Goal: Task Accomplishment & Management: Manage account settings

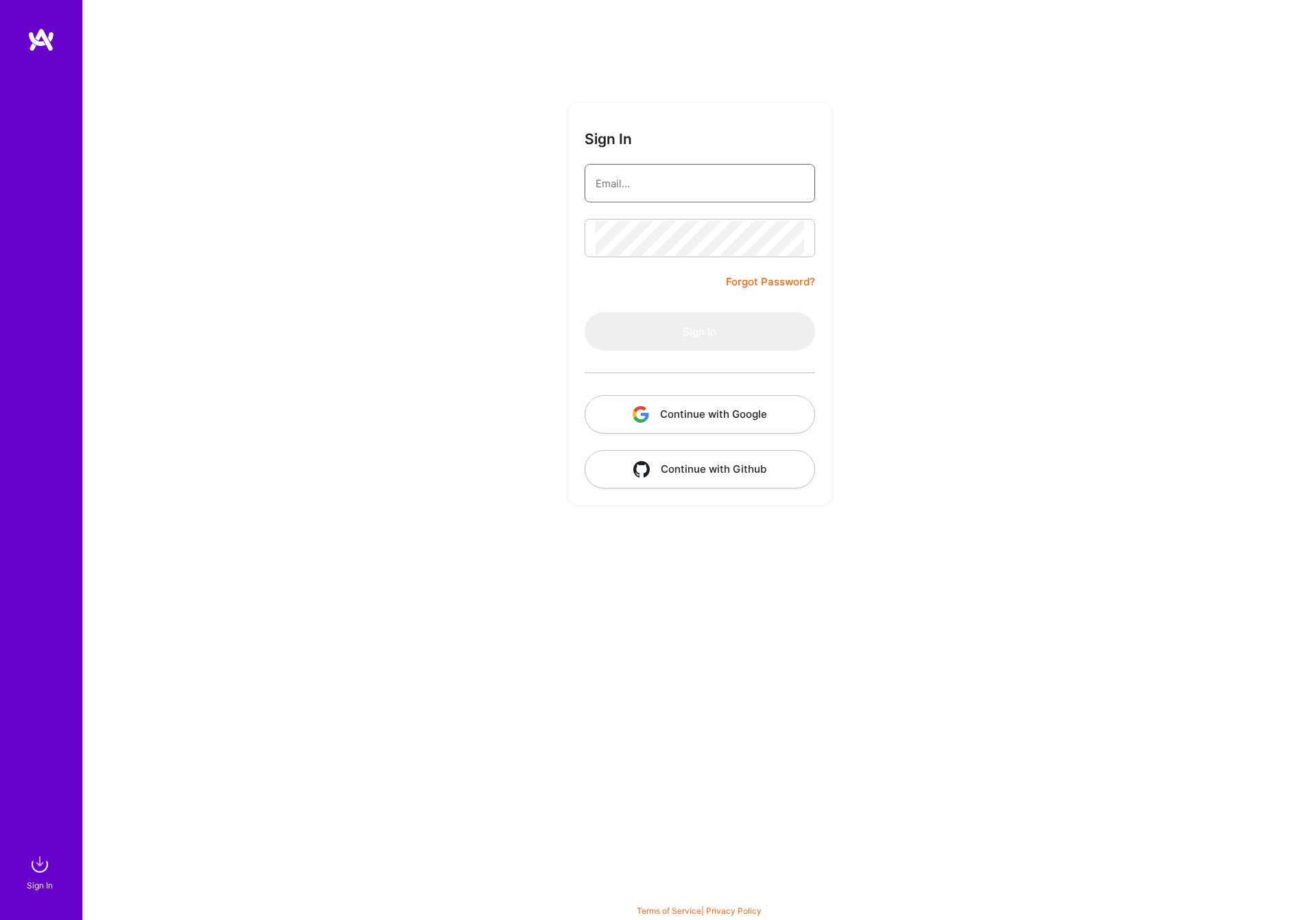
type input "[PERSON_NAME][EMAIL_ADDRESS][DOMAIN_NAME]"
click at [684, 337] on button "Sign In" at bounding box center [700, 331] width 231 height 38
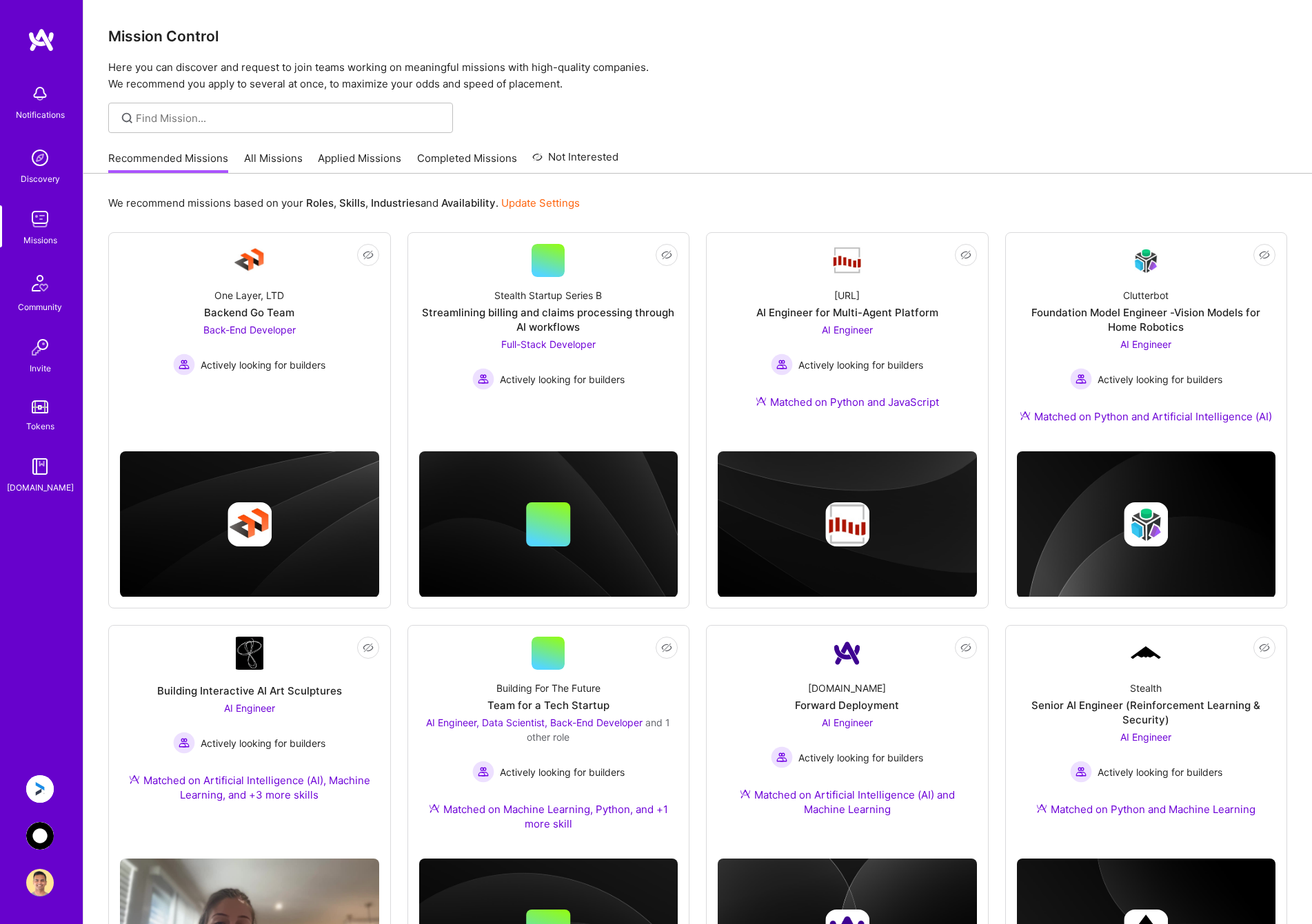
click at [39, 777] on img at bounding box center [40, 789] width 27 height 27
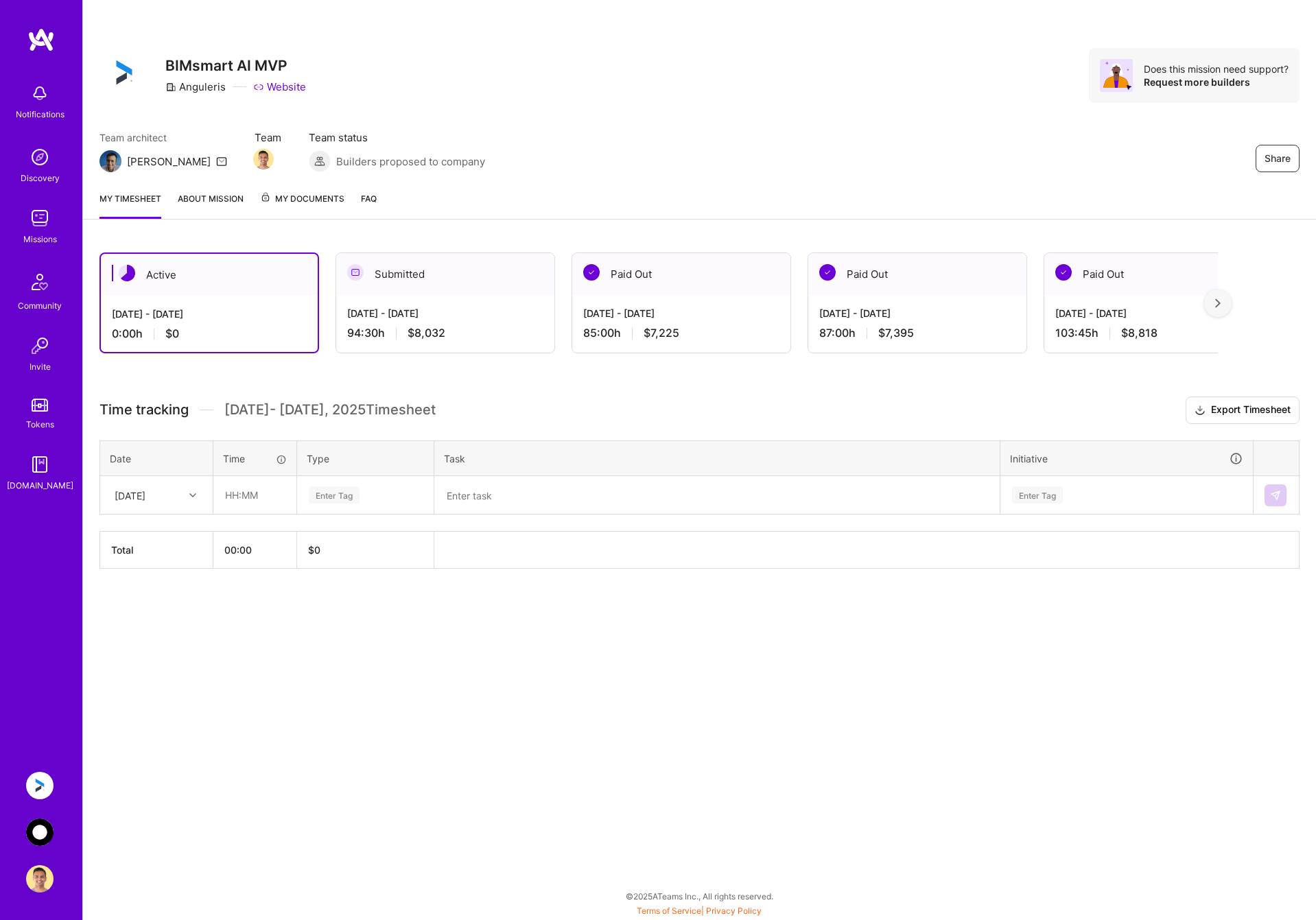
click at [431, 304] on div "[DATE] - [DATE] 94:30 h $8,032" at bounding box center [444, 323] width 218 height 56
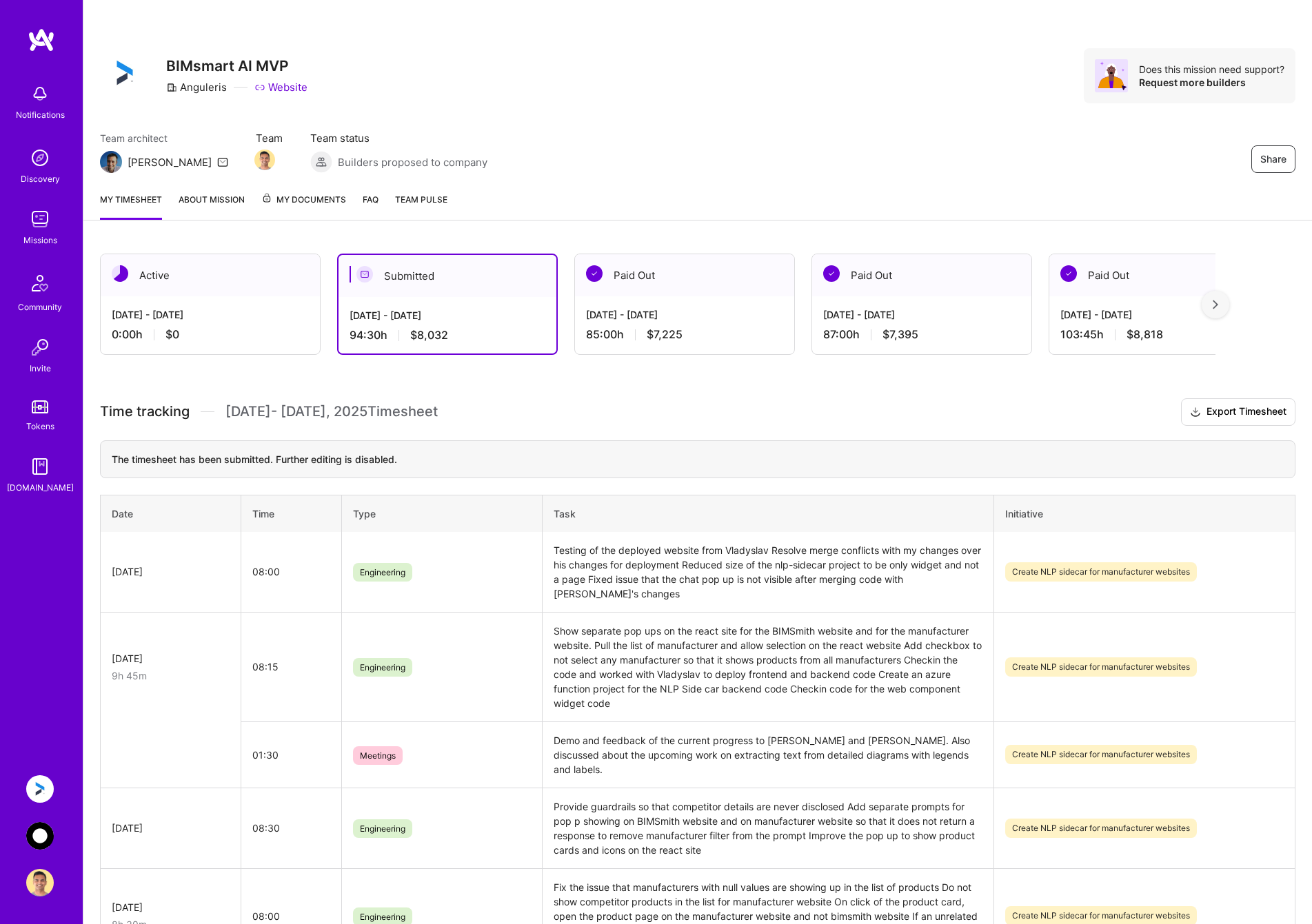
click at [207, 325] on div "[DATE] - [DATE] 0:00 h $0" at bounding box center [210, 324] width 219 height 56
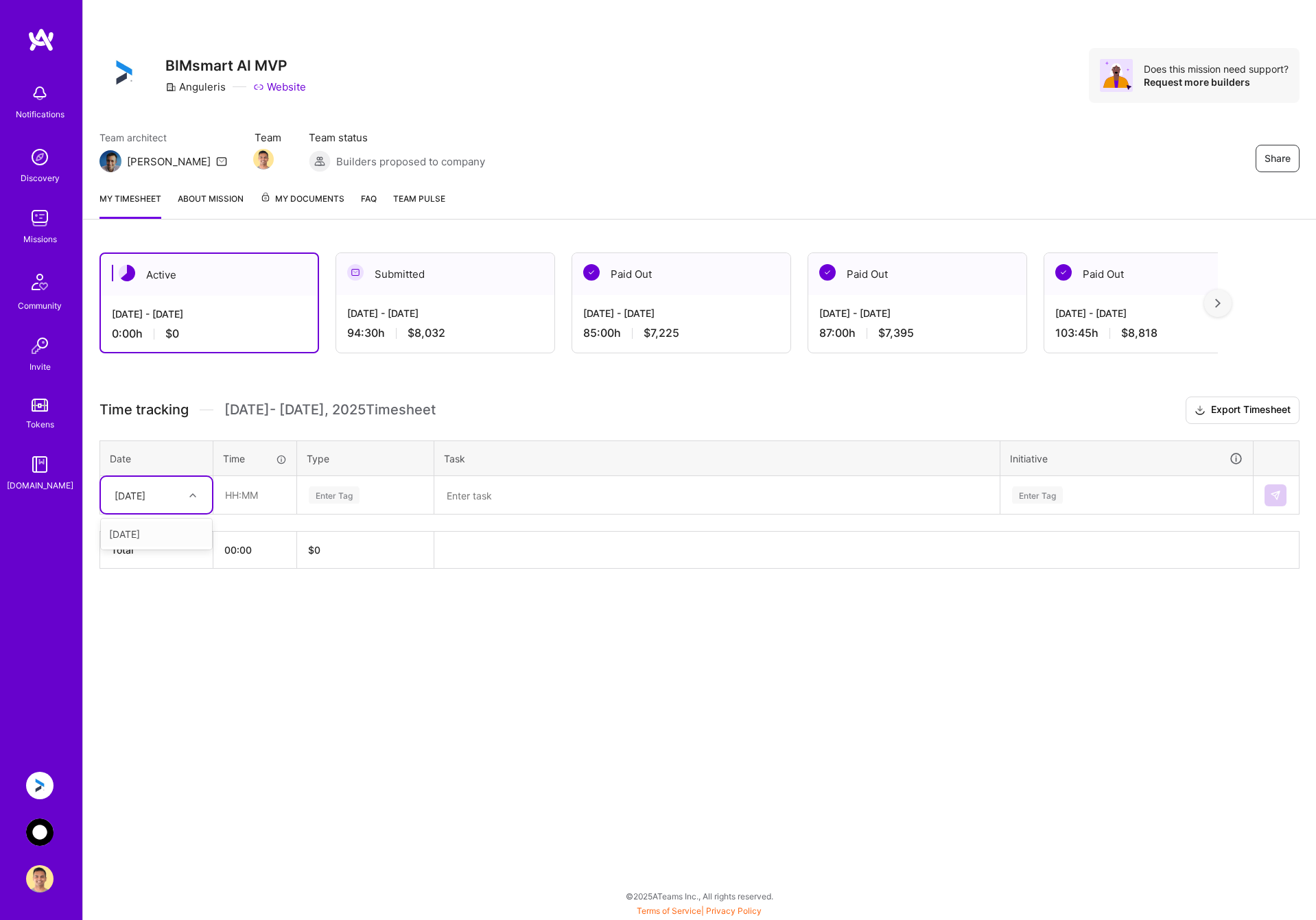
click at [145, 501] on div "[DATE]" at bounding box center [129, 495] width 31 height 14
click at [154, 535] on div "[DATE]" at bounding box center [156, 534] width 111 height 25
click at [264, 498] on input "text" at bounding box center [255, 495] width 82 height 37
type input "10:30"
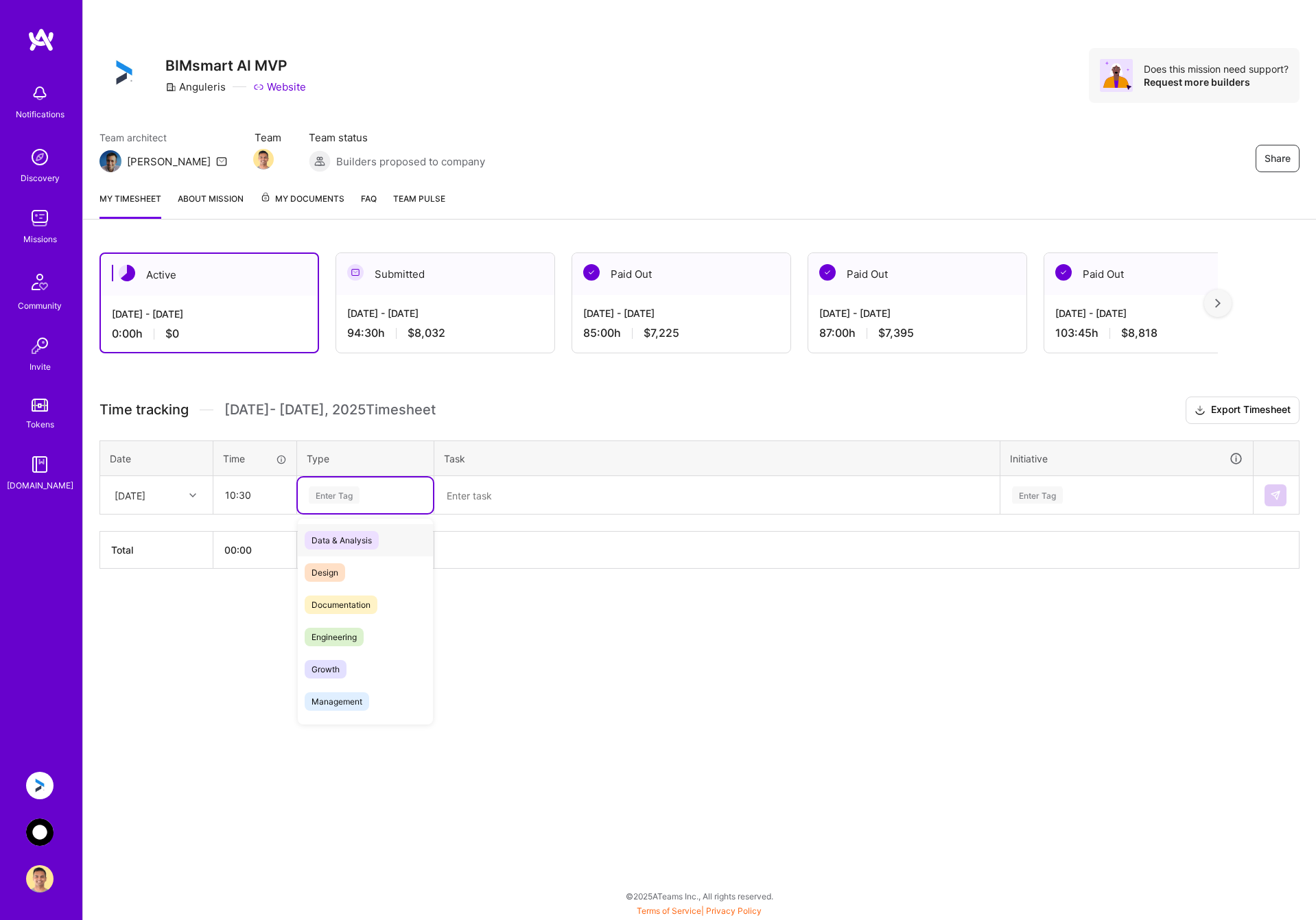
click at [368, 498] on div "Enter Tag" at bounding box center [365, 495] width 116 height 17
drag, startPoint x: 366, startPoint y: 636, endPoint x: 391, endPoint y: 590, distance: 52.4
click at [366, 635] on div "Engineering" at bounding box center [365, 637] width 135 height 32
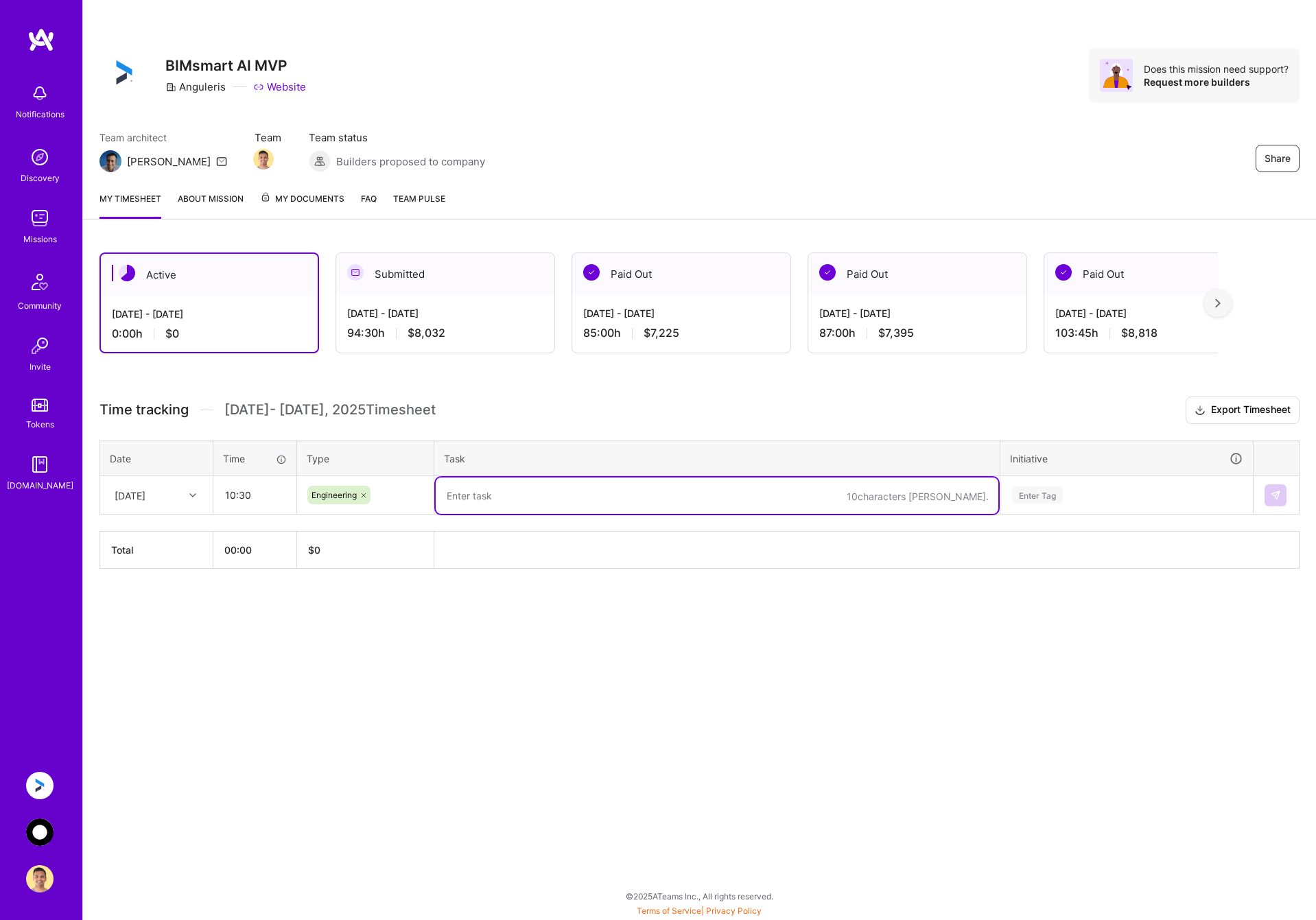
click at [486, 489] on textarea at bounding box center [717, 496] width 562 height 37
type textarea "M"
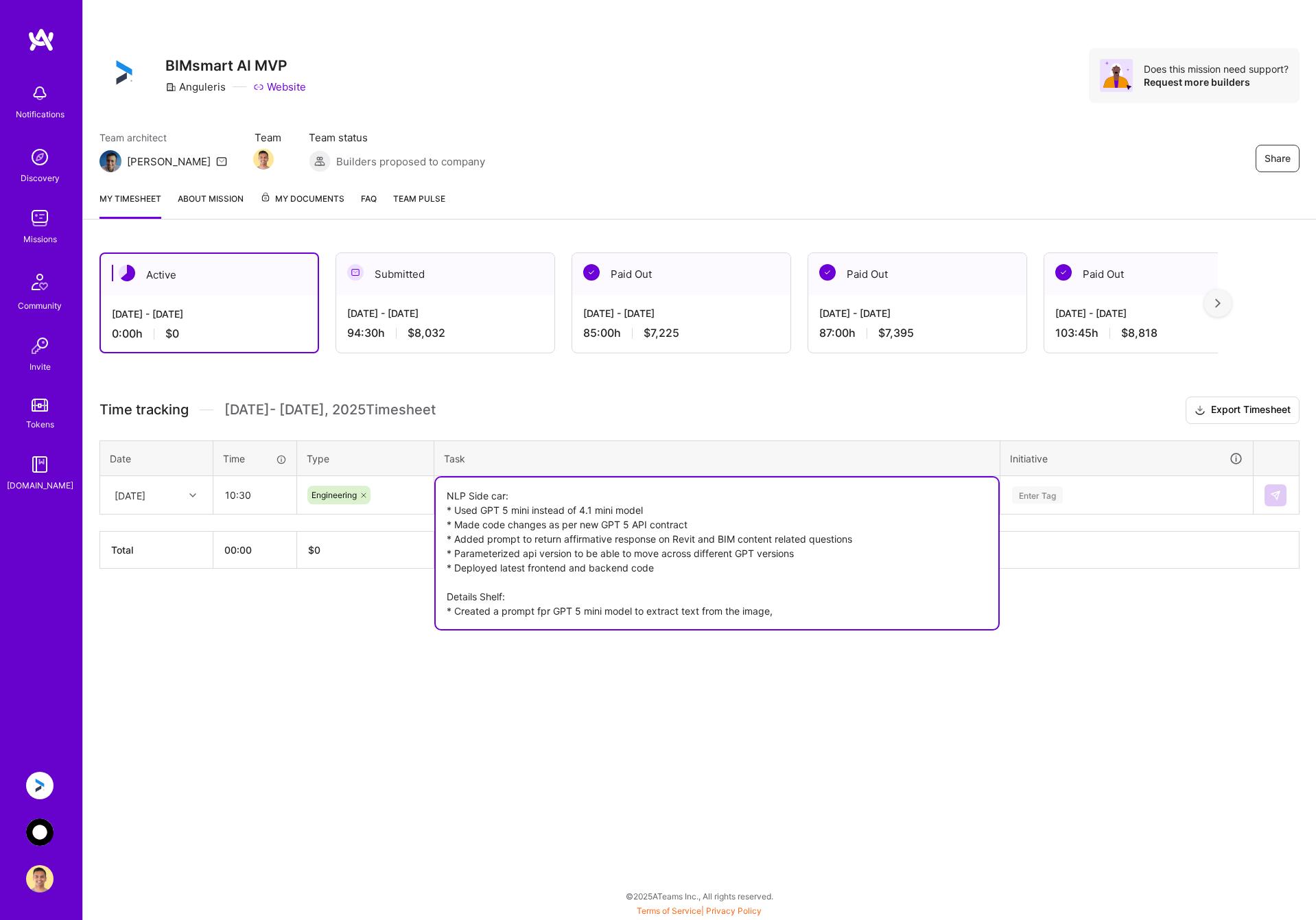
drag, startPoint x: 543, startPoint y: 614, endPoint x: 611, endPoint y: 583, distance: 74.7
click at [543, 614] on textarea "NLP Side car: * Used GPT 5 mini instead of 4.1 mini model * Made code changes a…" at bounding box center [717, 553] width 562 height 152
drag, startPoint x: 889, startPoint y: 602, endPoint x: 426, endPoint y: 582, distance: 463.4
click at [426, 580] on div "Active [DATE] - [DATE] 0:00 h $0 Submitted [DATE] - [DATE] 94:30 h $8,032 Paid …" at bounding box center [699, 436] width 1233 height 400
click at [523, 618] on textarea "NLP Side car: * Used GPT 5 mini instead of 4.1 mini model * Made code changes a…" at bounding box center [717, 553] width 562 height 152
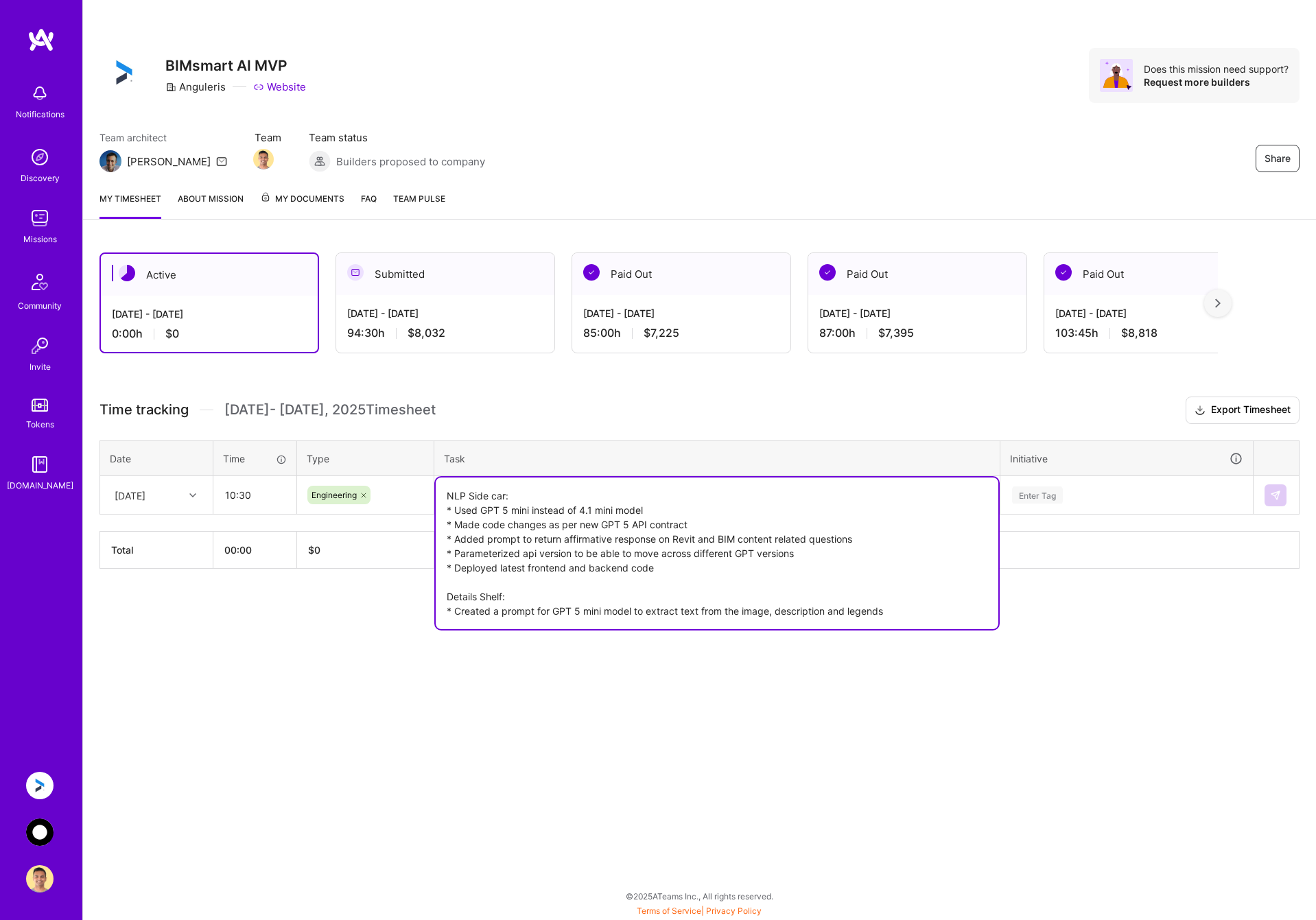
drag, startPoint x: 519, startPoint y: 616, endPoint x: 791, endPoint y: 655, distance: 274.8
click at [521, 616] on textarea "NLP Side car: * Used GPT 5 mini instead of 4.1 mini model * Made code changes a…" at bounding box center [717, 553] width 562 height 152
click at [928, 611] on textarea "NLP Side car: * Used GPT 5 mini instead of 4.1 mini model * Made code changes a…" at bounding box center [717, 553] width 562 height 152
type textarea "NLP Side car: * Used GPT 5 mini instead of 4.1 mini model * Made code changes a…"
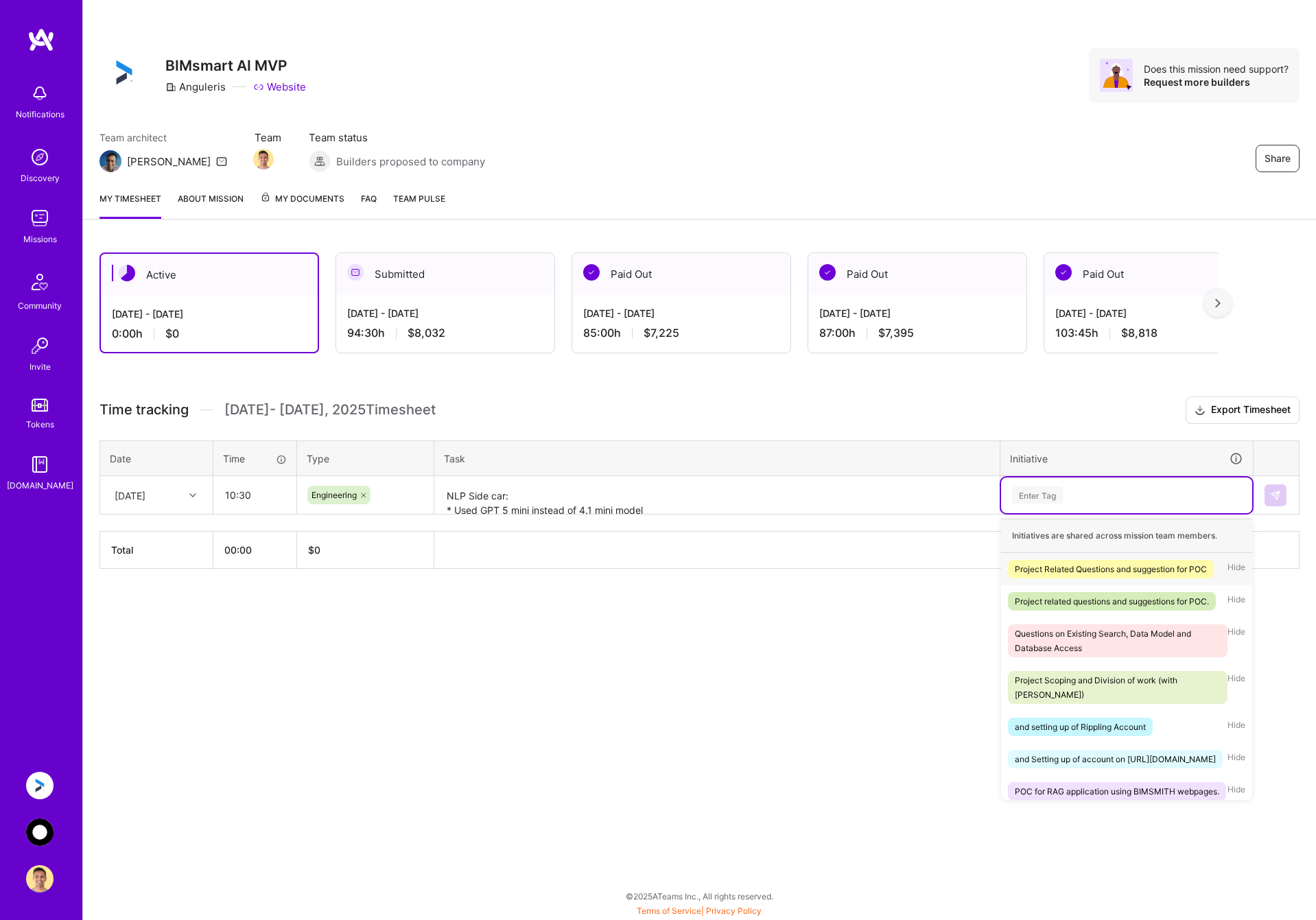
click at [1112, 489] on div "Enter Tag" at bounding box center [1126, 495] width 232 height 17
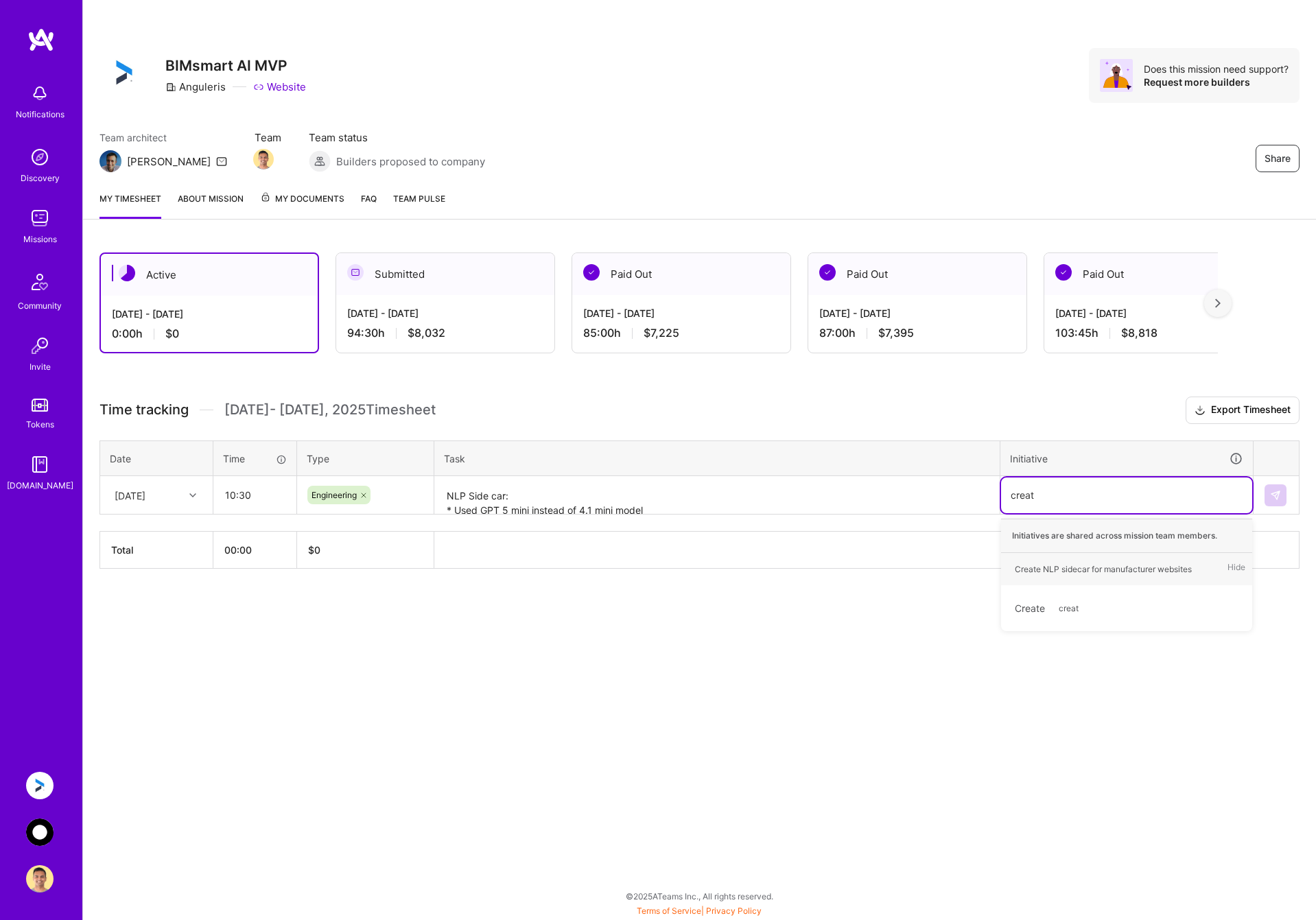
type input "create"
click at [1122, 566] on div "Create NLP sidecar for manufacturer websites" at bounding box center [1103, 569] width 177 height 14
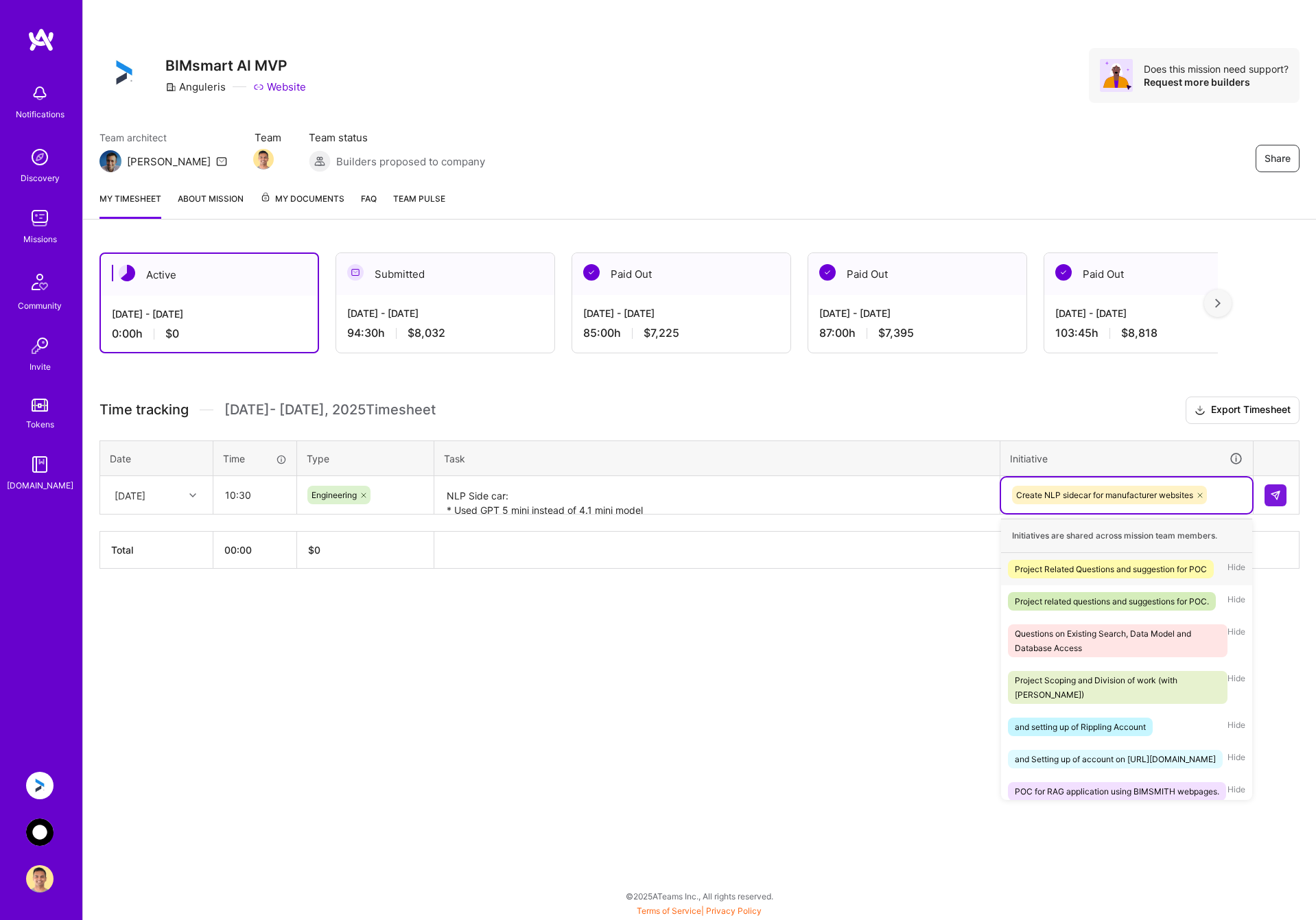
click at [1223, 491] on div "Create NLP sidecar for manufacturer websites" at bounding box center [1126, 496] width 232 height 22
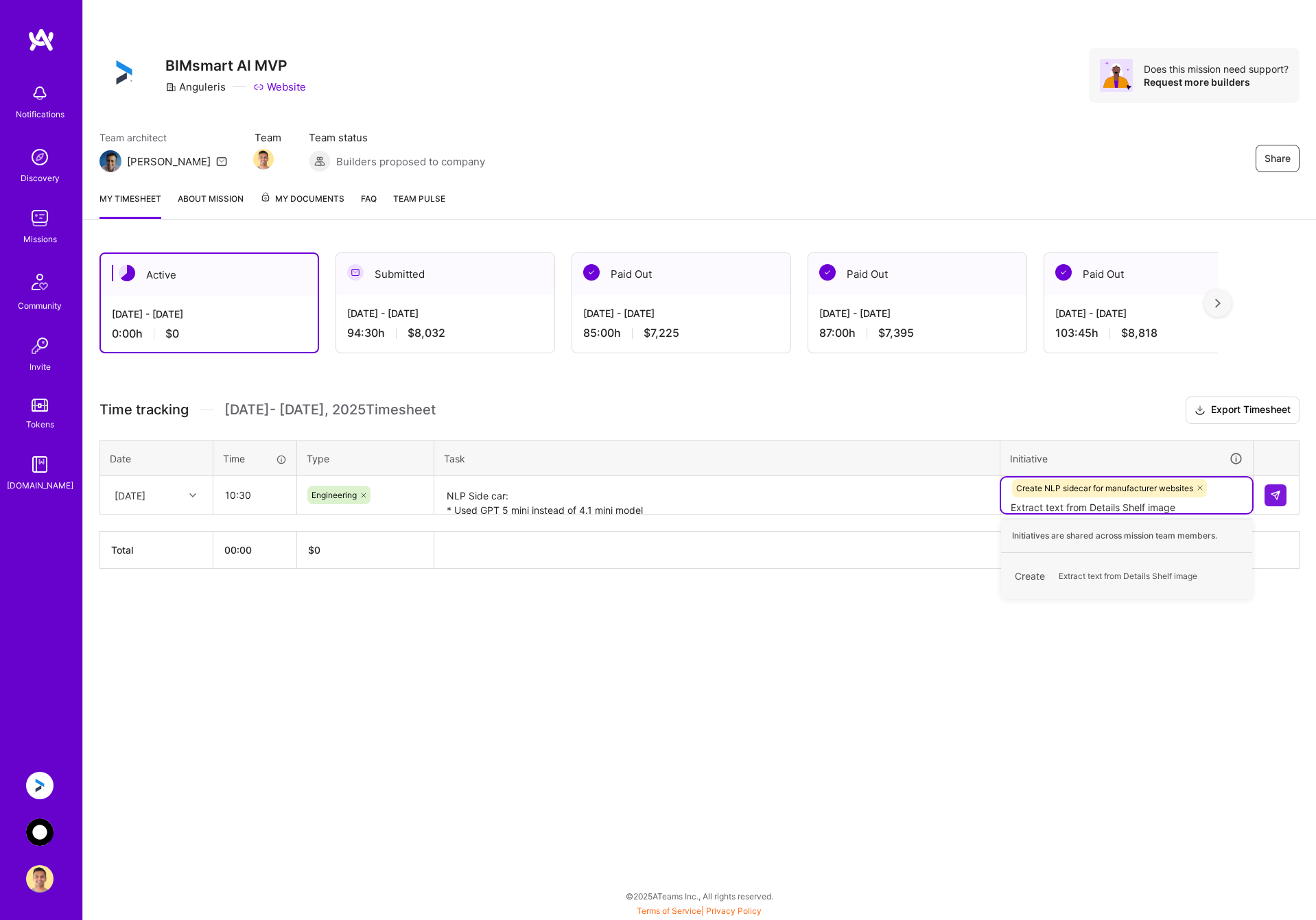
type input "Extract text from Details Shelf images"
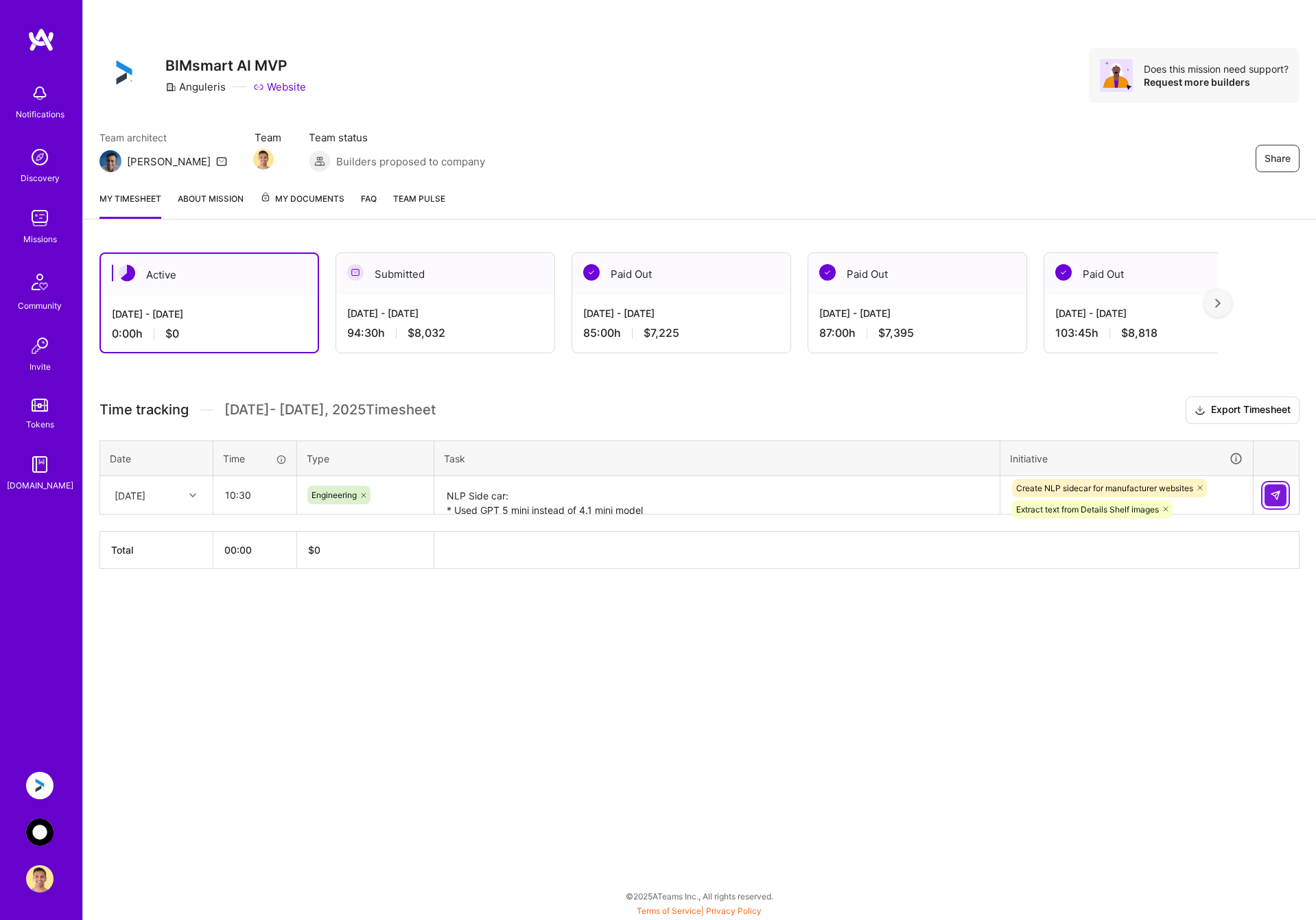
click at [1280, 498] on img at bounding box center [1275, 495] width 11 height 11
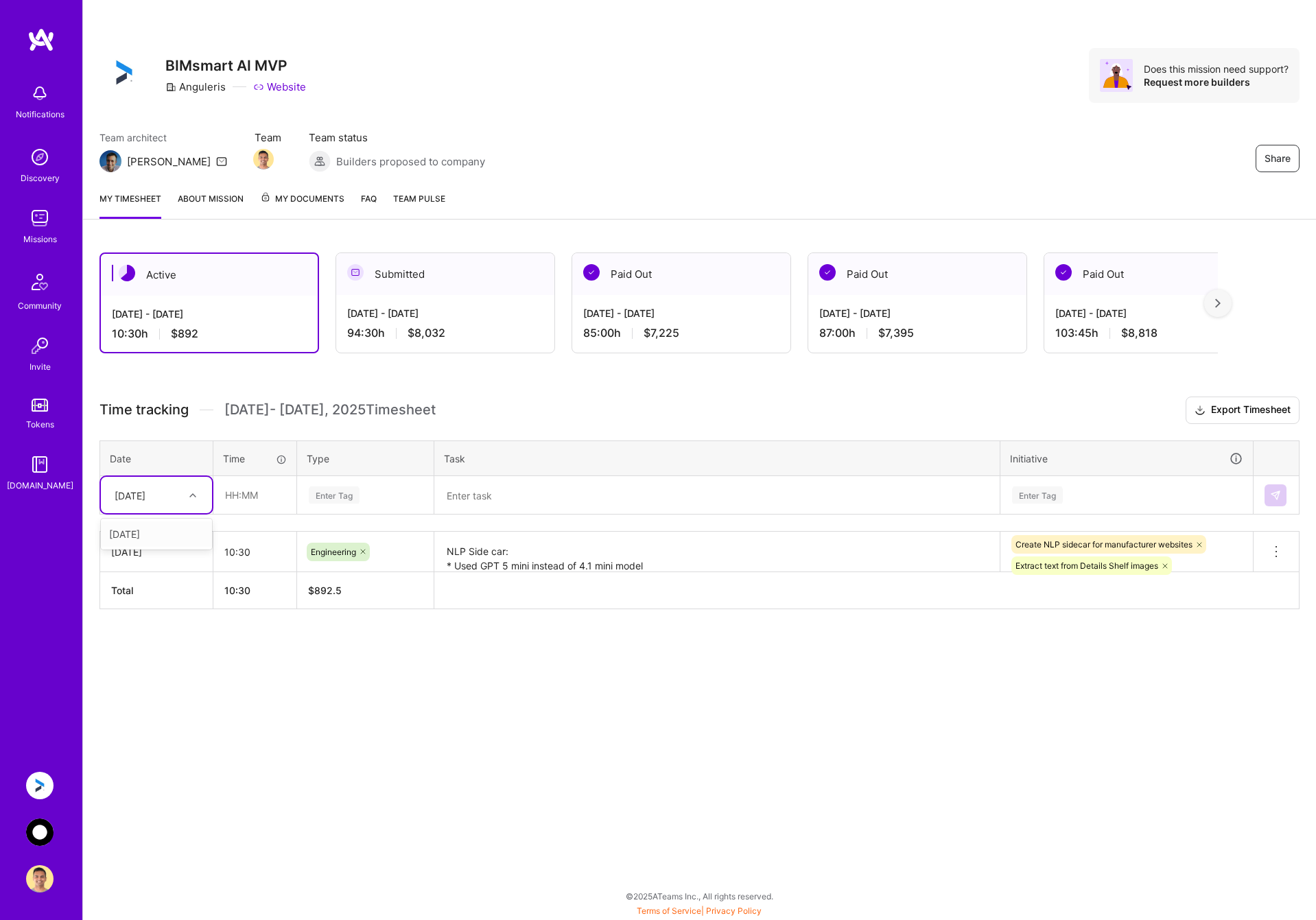
click at [183, 493] on div "[DATE]" at bounding box center [146, 495] width 76 height 22
click at [168, 531] on div "[DATE]" at bounding box center [156, 534] width 111 height 25
click at [247, 490] on input "text" at bounding box center [255, 495] width 82 height 37
type input "00:30"
click at [400, 497] on div "Enter Tag" at bounding box center [365, 495] width 116 height 17
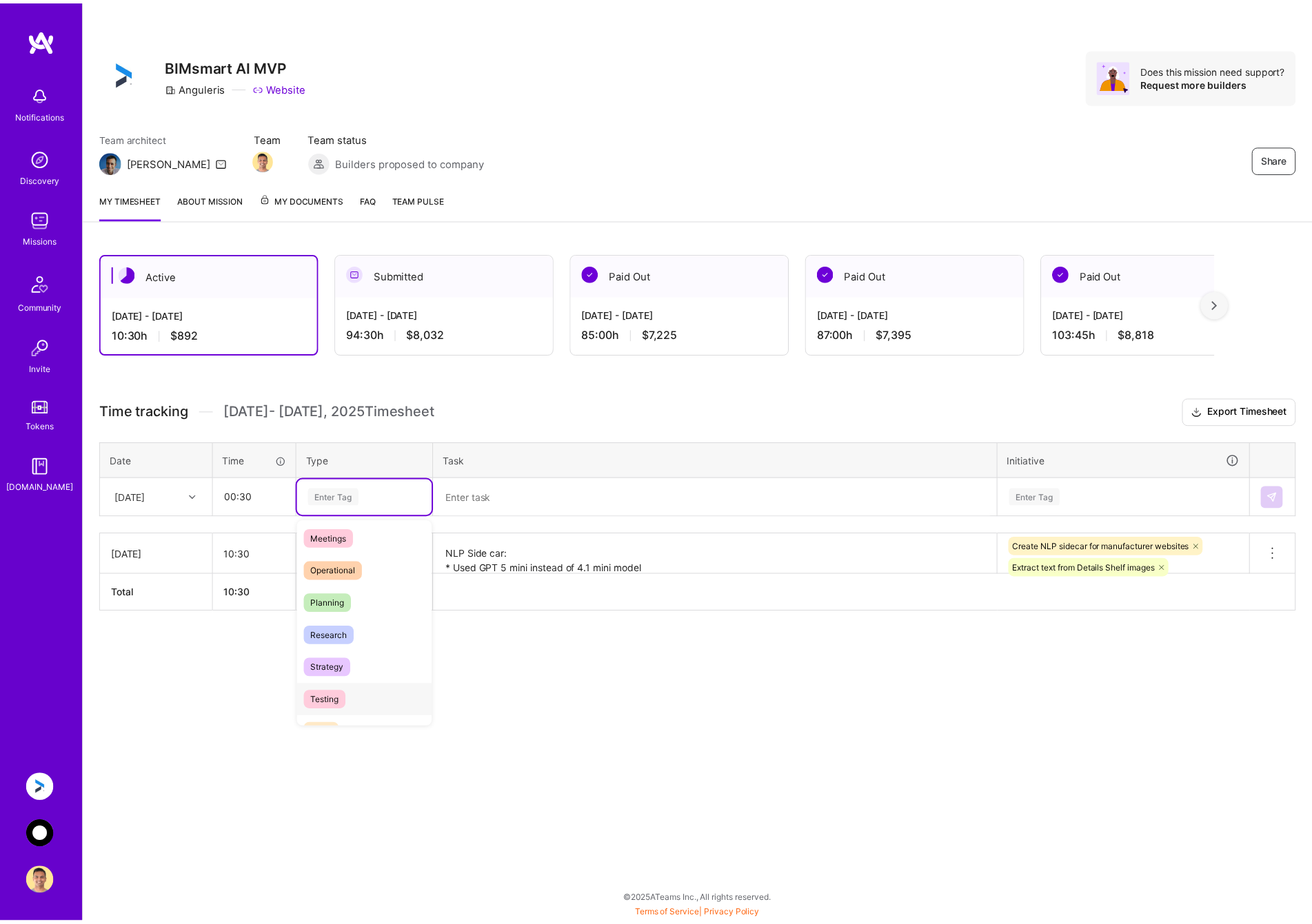
scroll to position [207, 0]
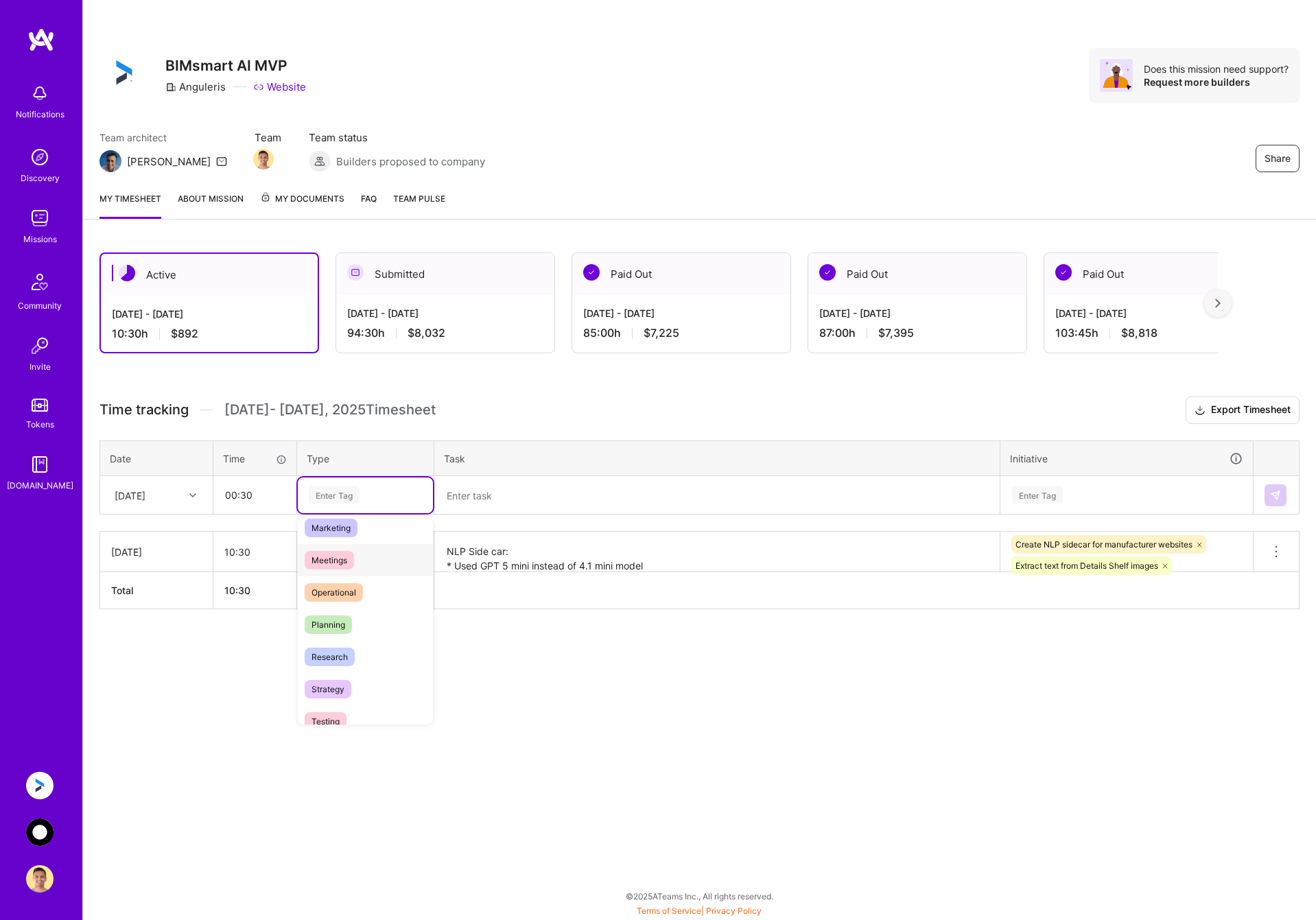
click at [353, 564] on span "Meetings" at bounding box center [329, 560] width 50 height 19
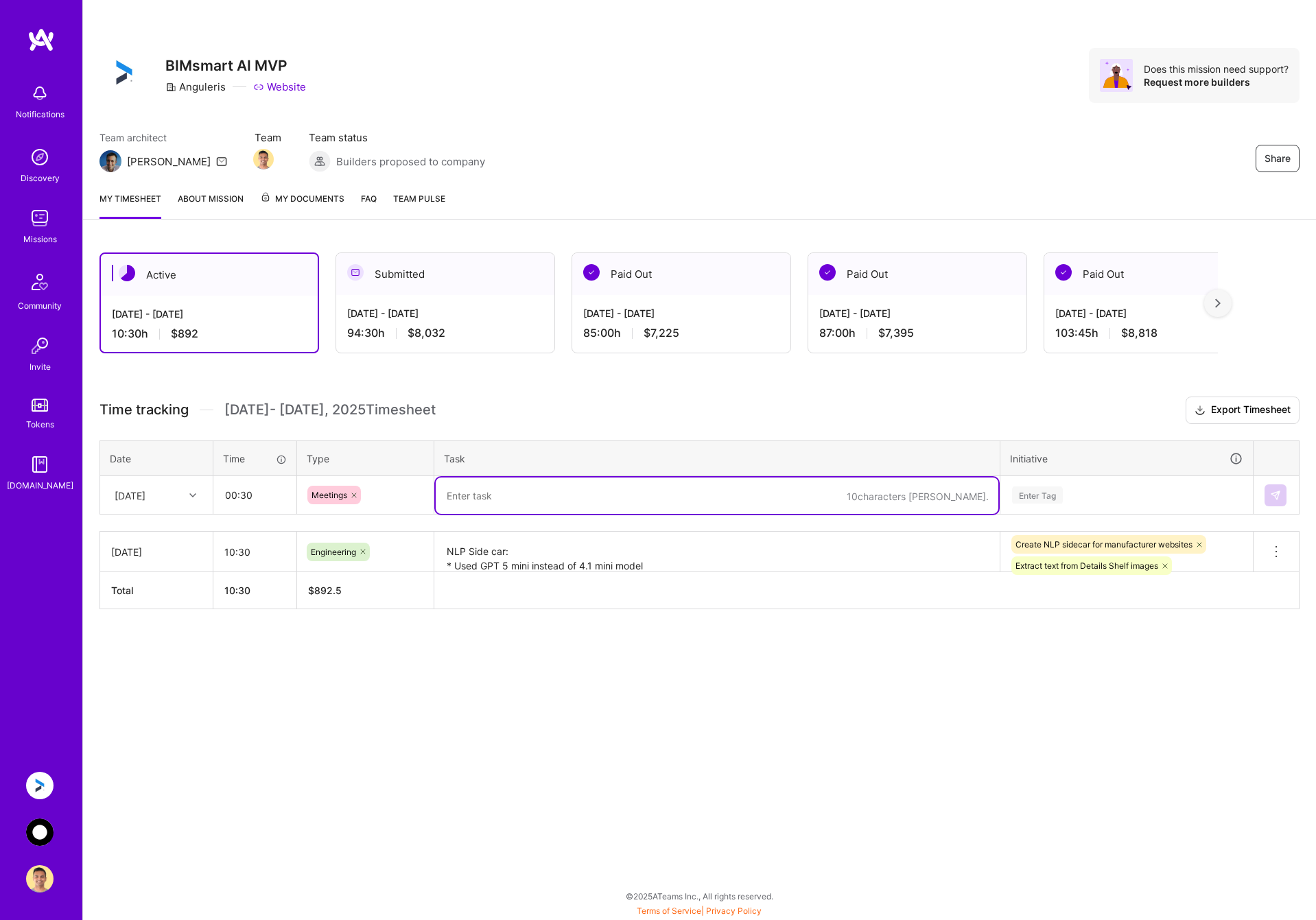
click at [480, 496] on textarea at bounding box center [717, 496] width 562 height 37
type textarea "Demo of the NLP side car changes and Details Shelf text extraction from images,…"
click at [1089, 474] on th "Initiative" at bounding box center [1127, 459] width 253 height 36
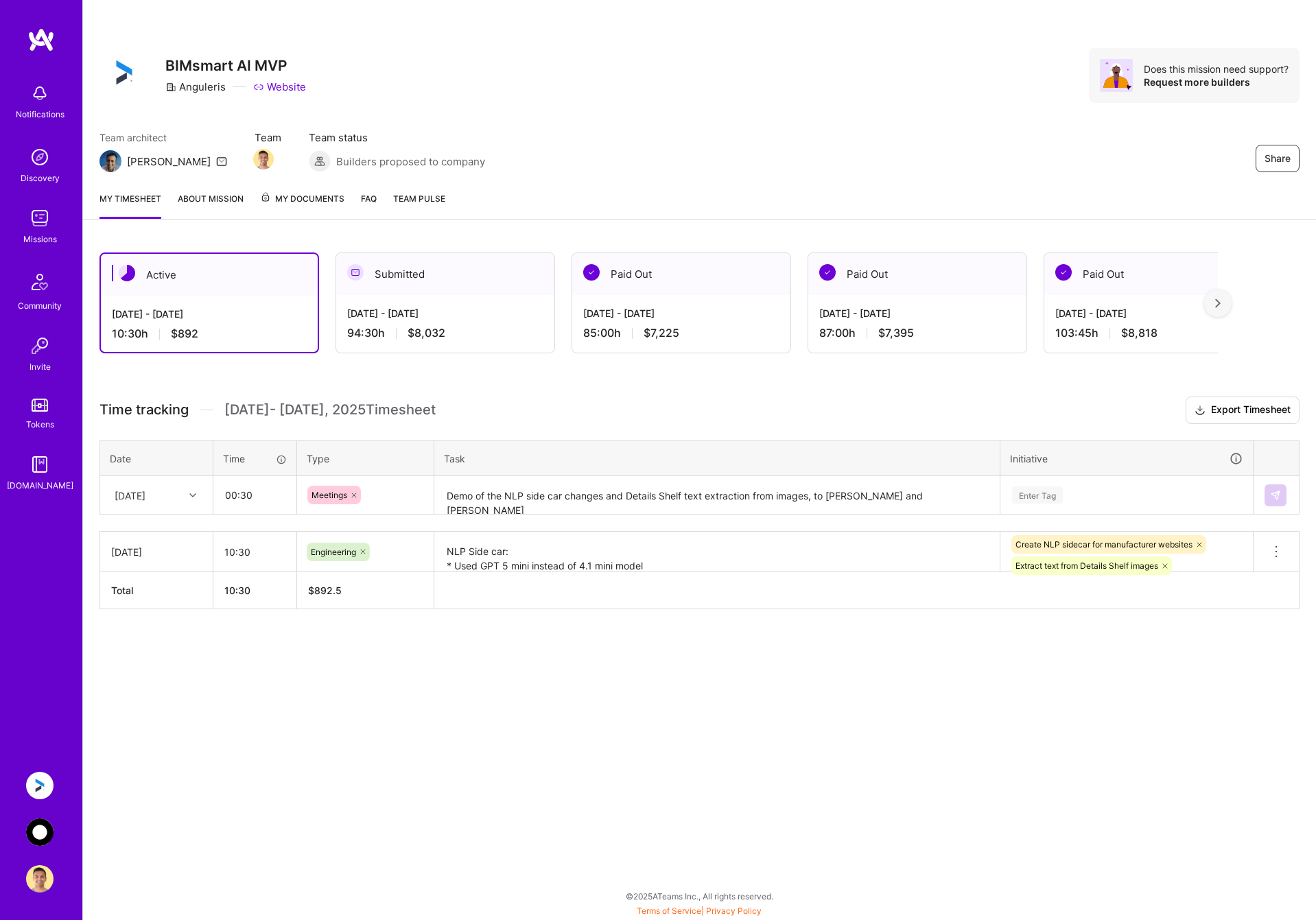
click at [1090, 489] on div "Enter Tag" at bounding box center [1126, 495] width 232 height 17
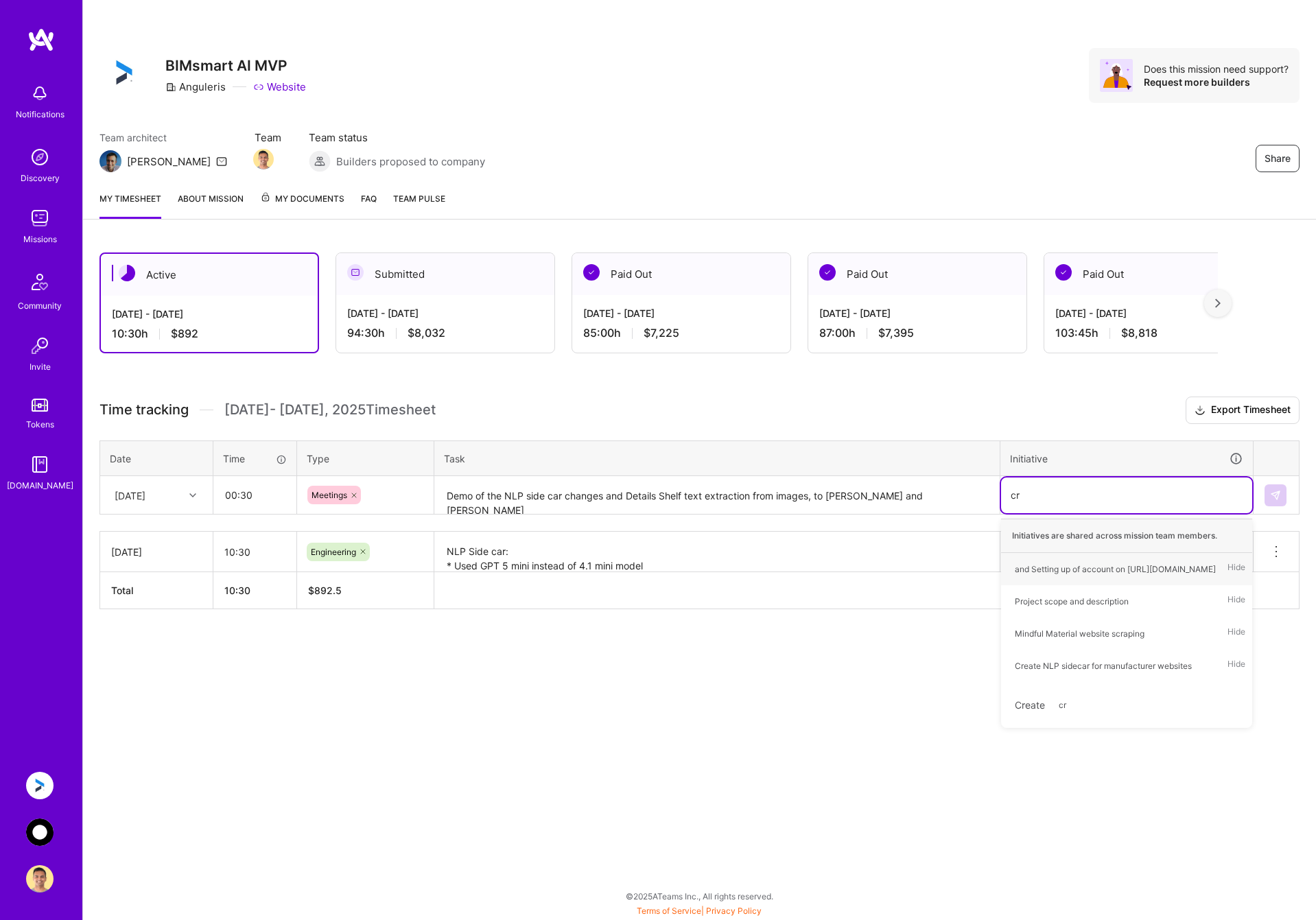
type input "cre"
click at [1081, 570] on div "Create NLP sidecar for manufacturer websites" at bounding box center [1103, 569] width 177 height 14
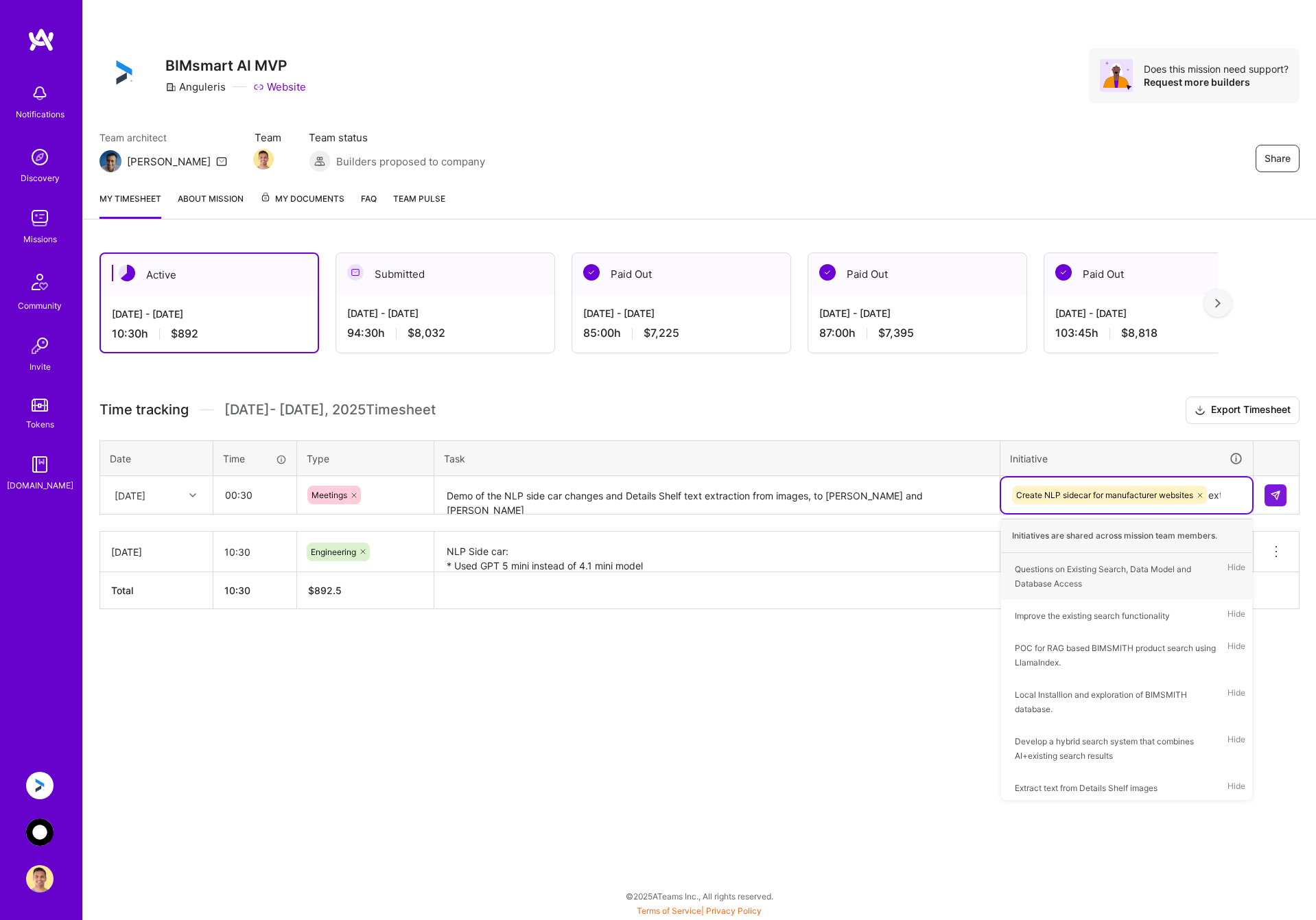
type input "extr"
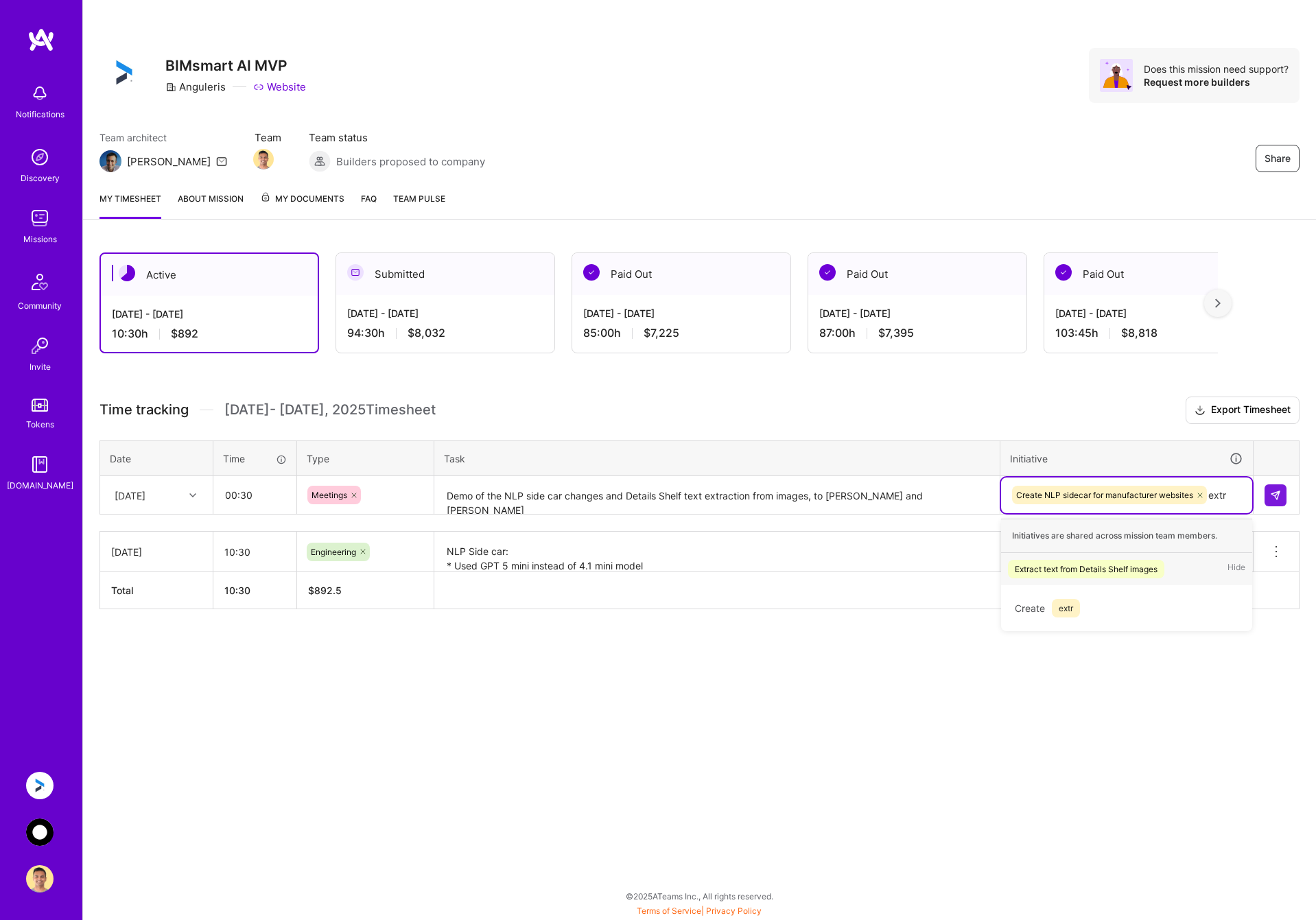
click at [1082, 568] on div "Extract text from Details Shelf images" at bounding box center [1086, 569] width 142 height 14
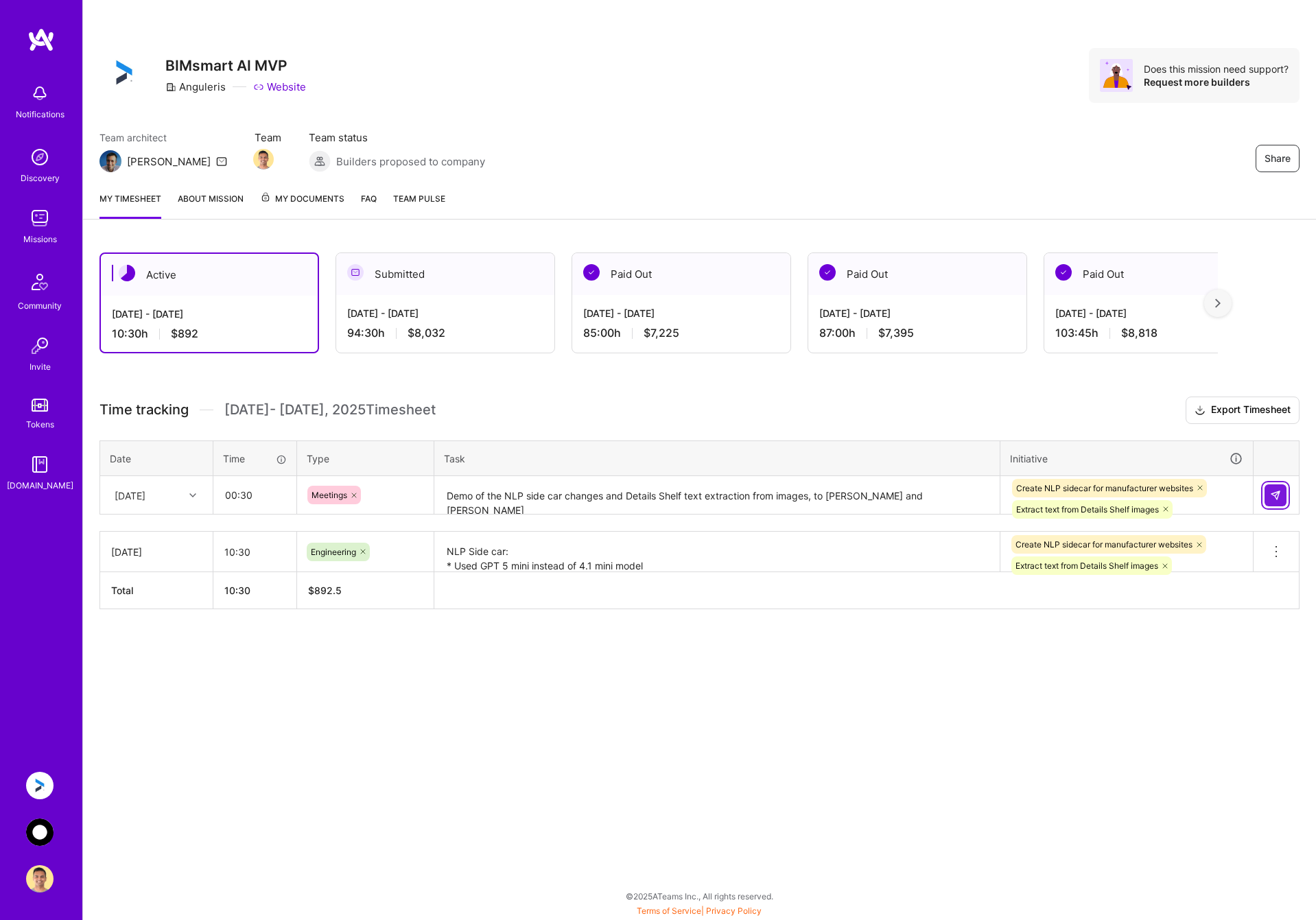
click at [1276, 488] on button at bounding box center [1275, 496] width 22 height 22
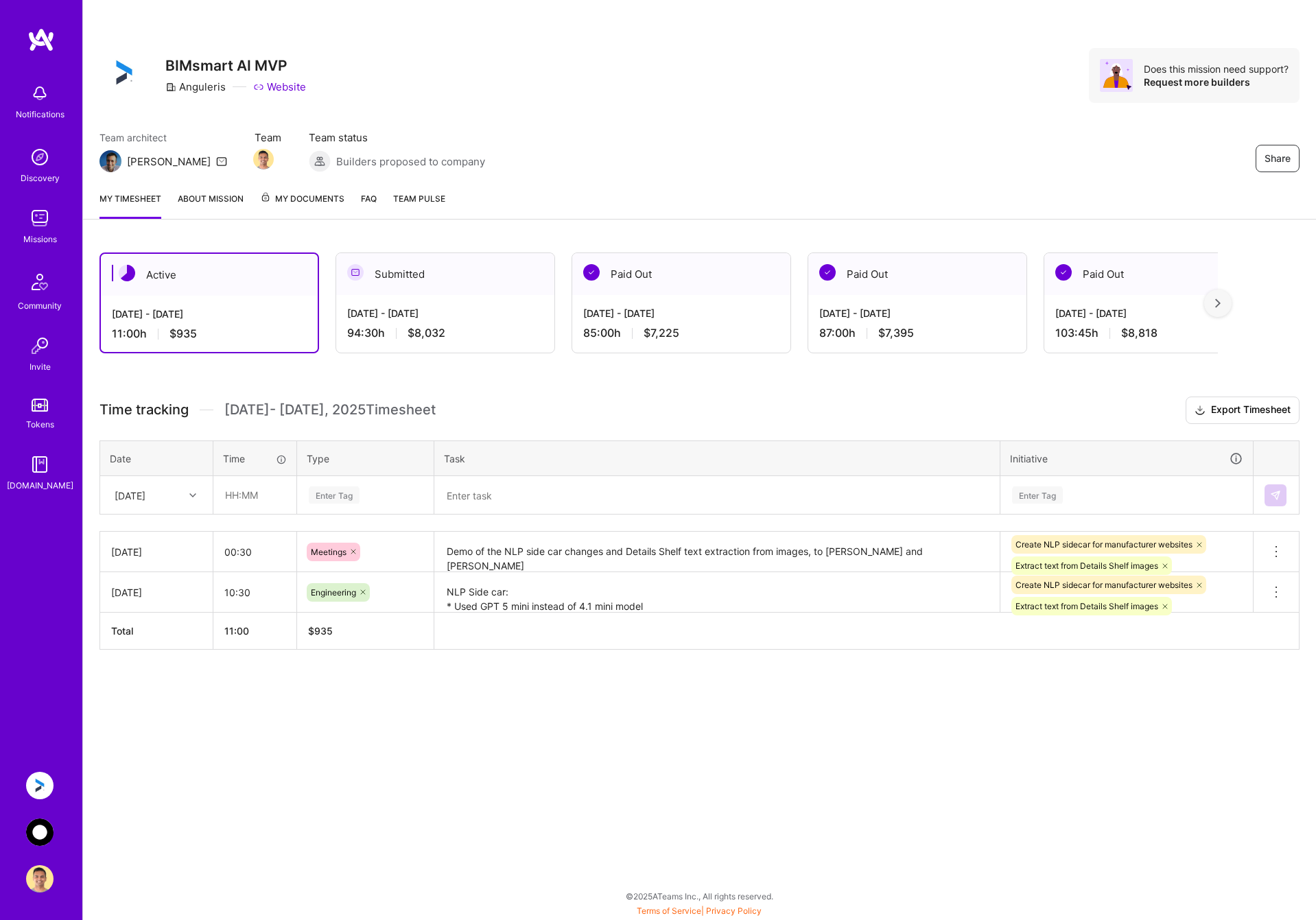
click at [40, 833] on img at bounding box center [40, 832] width 27 height 27
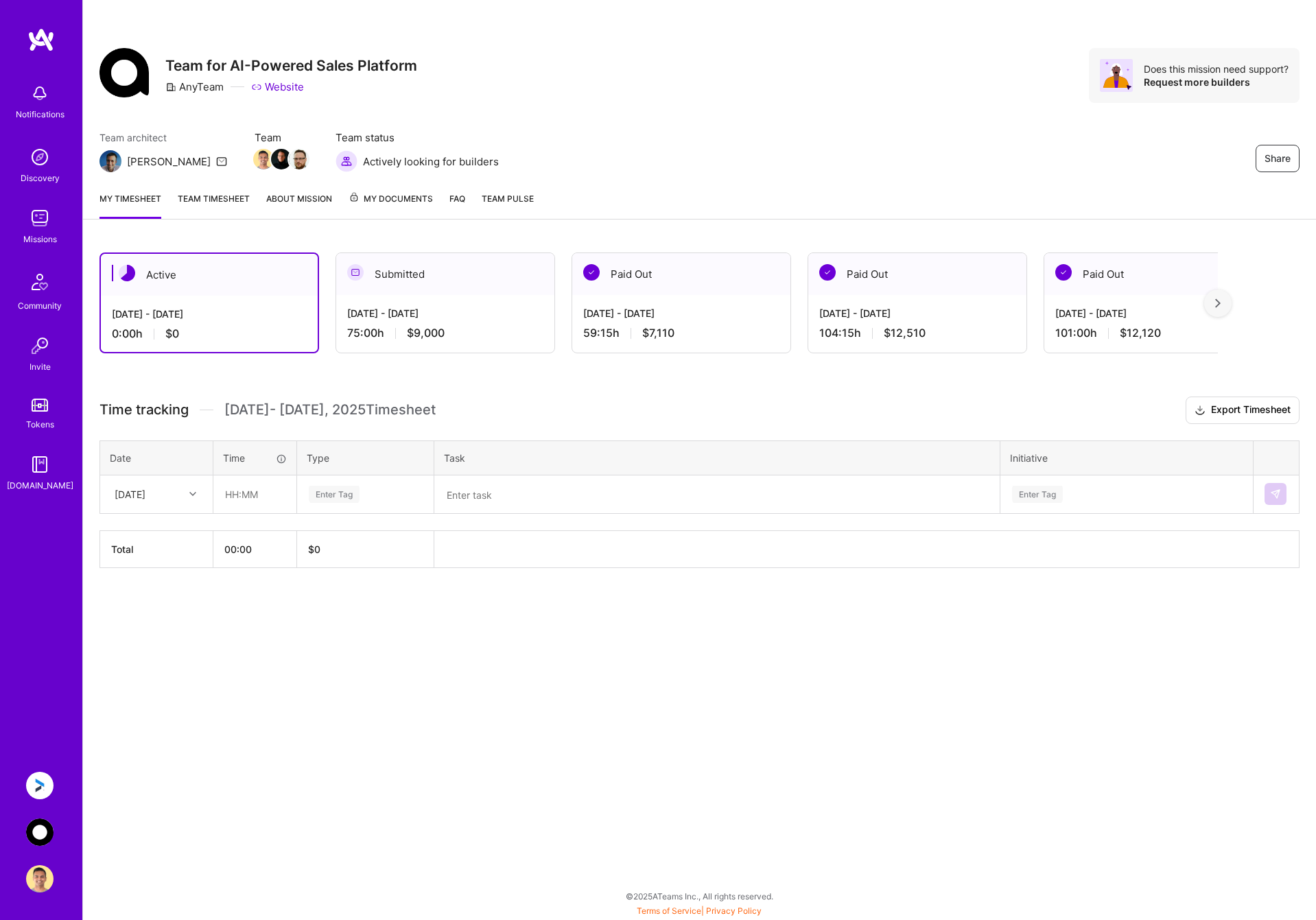
click at [357, 315] on div "[DATE] - [DATE]" at bounding box center [445, 314] width 196 height 14
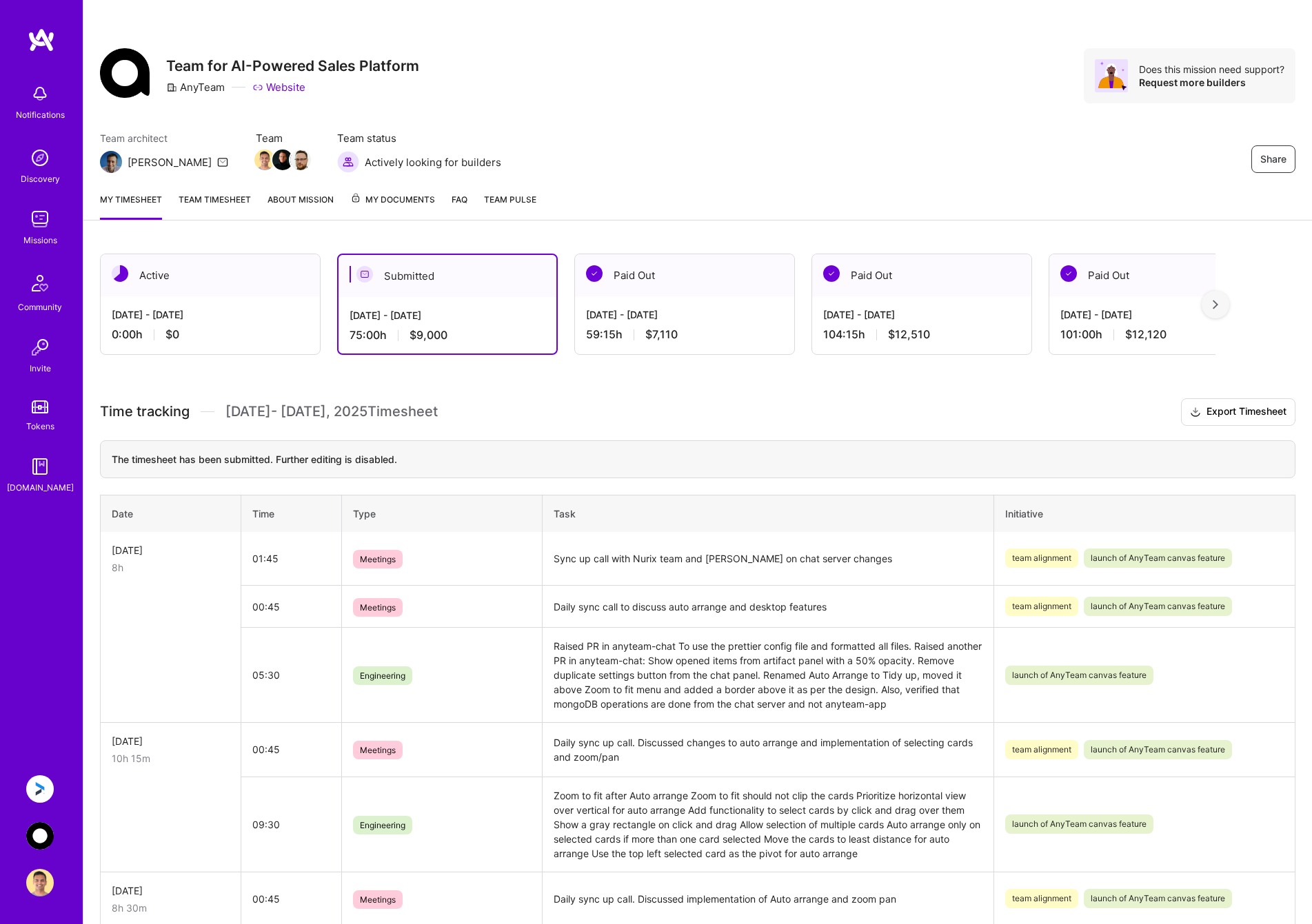
click at [238, 324] on div "[DATE] - [DATE] 0:00 h $0" at bounding box center [210, 324] width 219 height 56
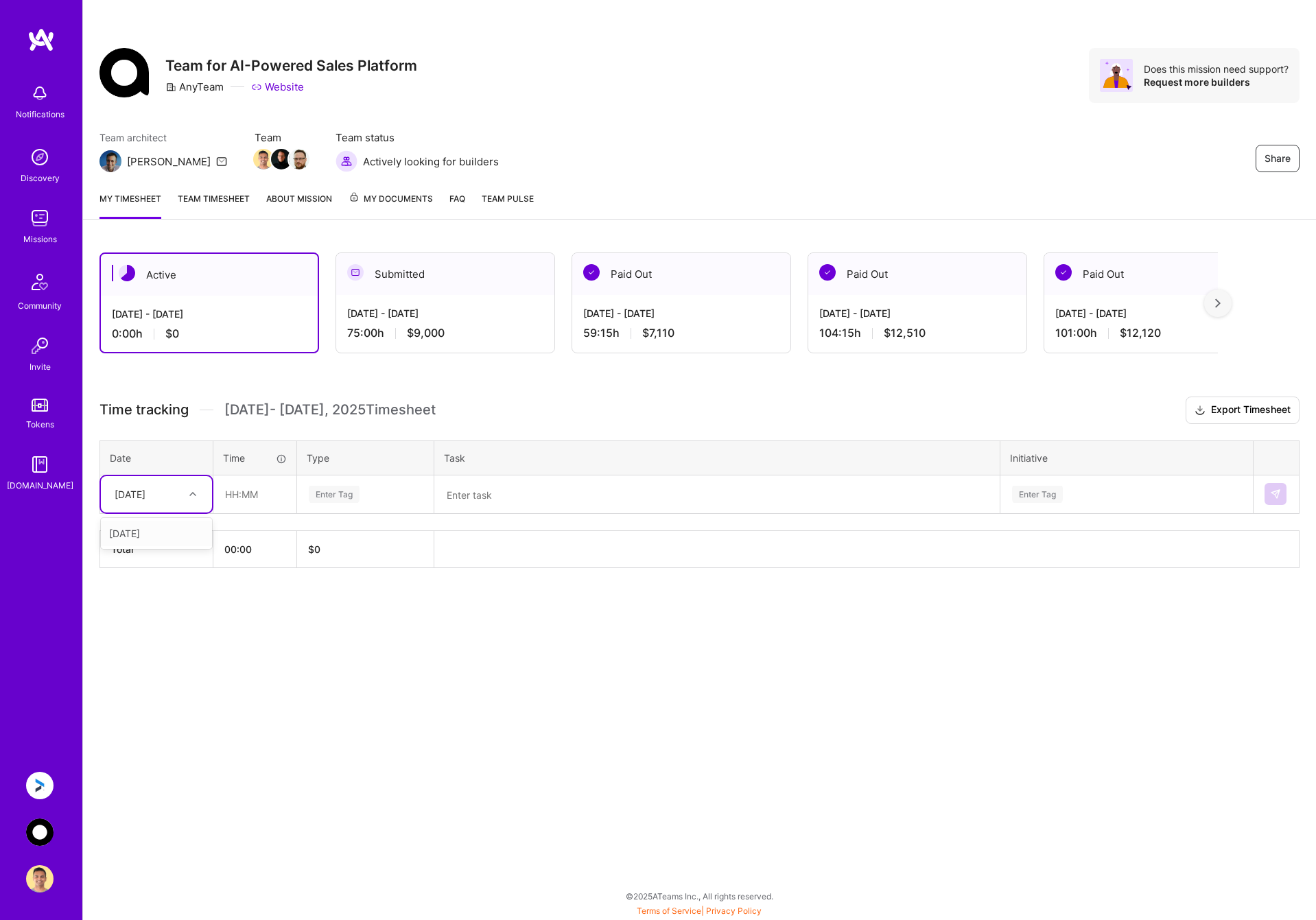
click at [145, 496] on div "[DATE]" at bounding box center [129, 494] width 31 height 14
click at [165, 529] on div "[DATE]" at bounding box center [156, 533] width 111 height 25
click at [246, 493] on input "text" at bounding box center [255, 494] width 82 height 37
type input "08:00"
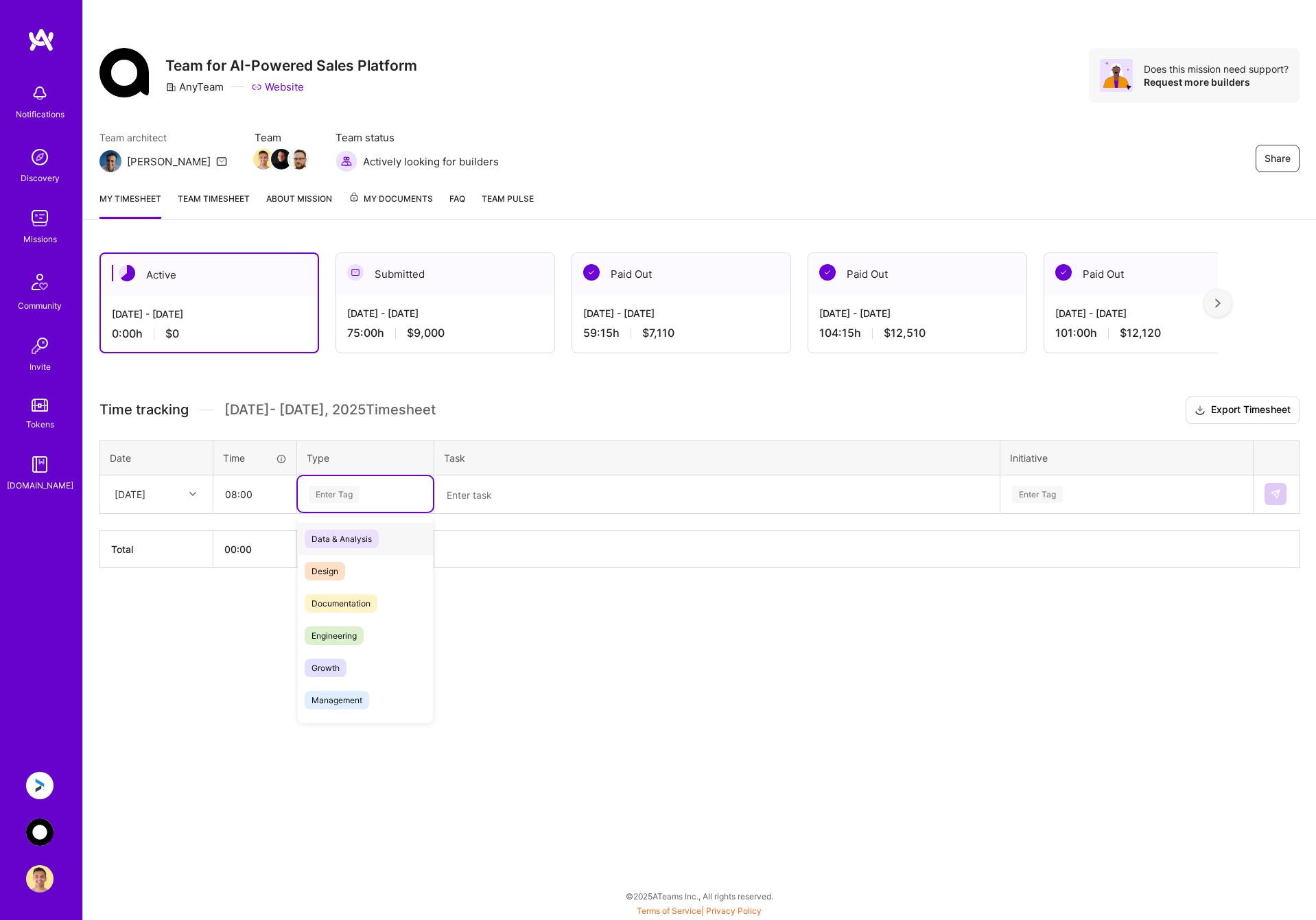
click at [336, 489] on div "Enter Tag" at bounding box center [334, 495] width 51 height 22
click at [337, 632] on span "Engineering" at bounding box center [334, 636] width 59 height 19
click at [503, 502] on textarea at bounding box center [717, 495] width 562 height 36
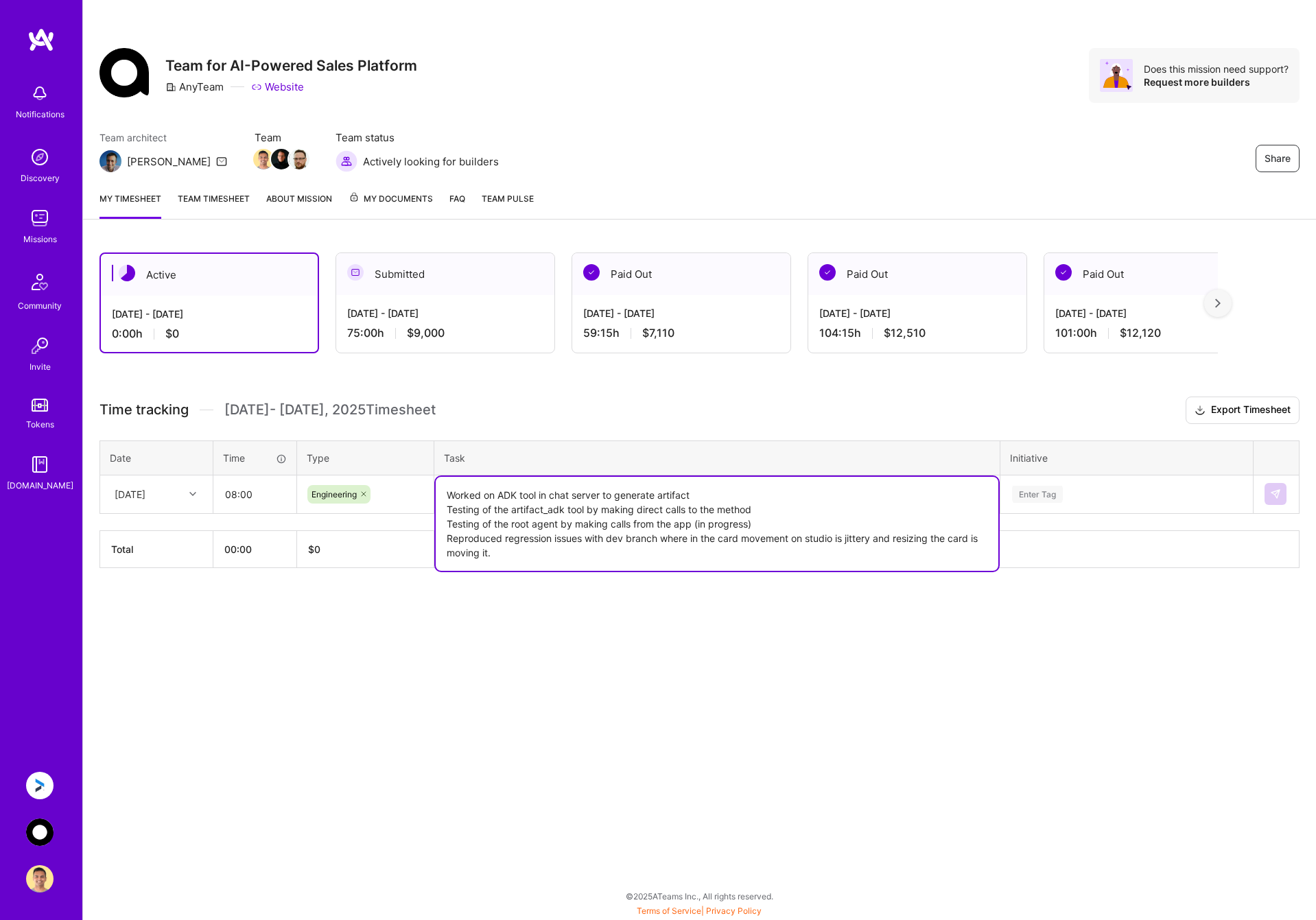
type textarea "Worked on ADK tool in chat server to generate artifact Testing of the artifact_…"
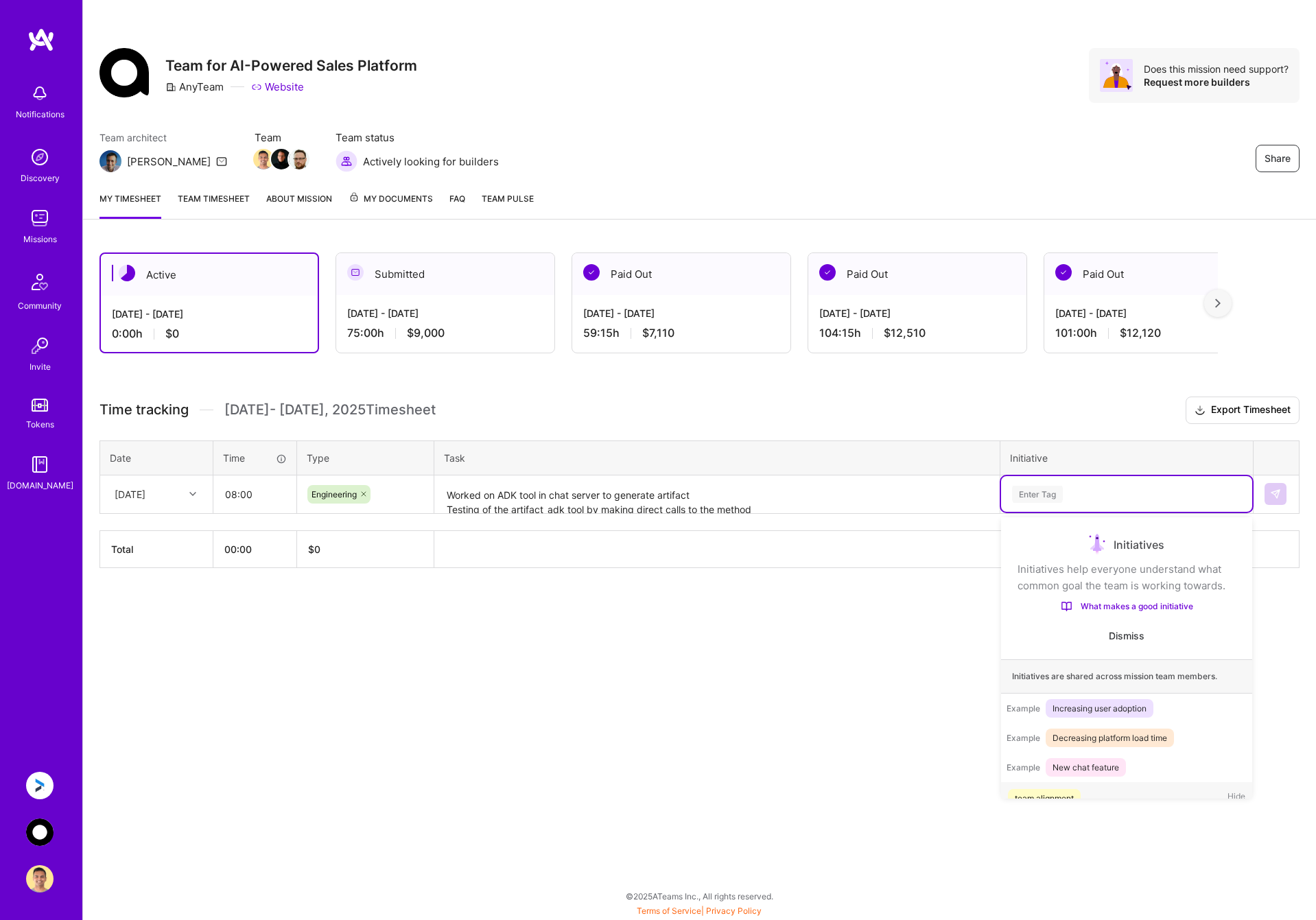
click at [1114, 490] on div "Enter Tag" at bounding box center [1126, 494] width 232 height 17
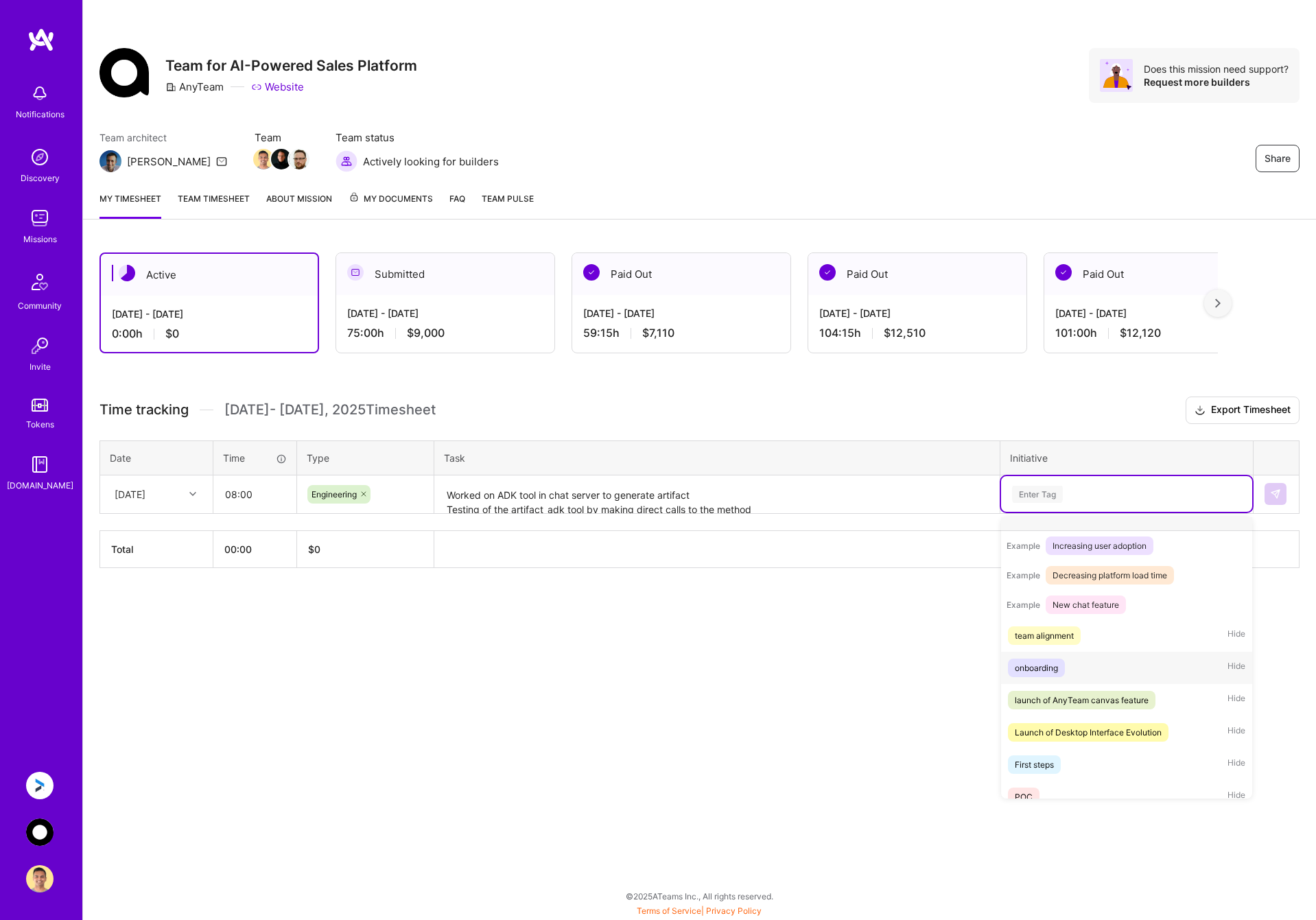
scroll to position [181, 0]
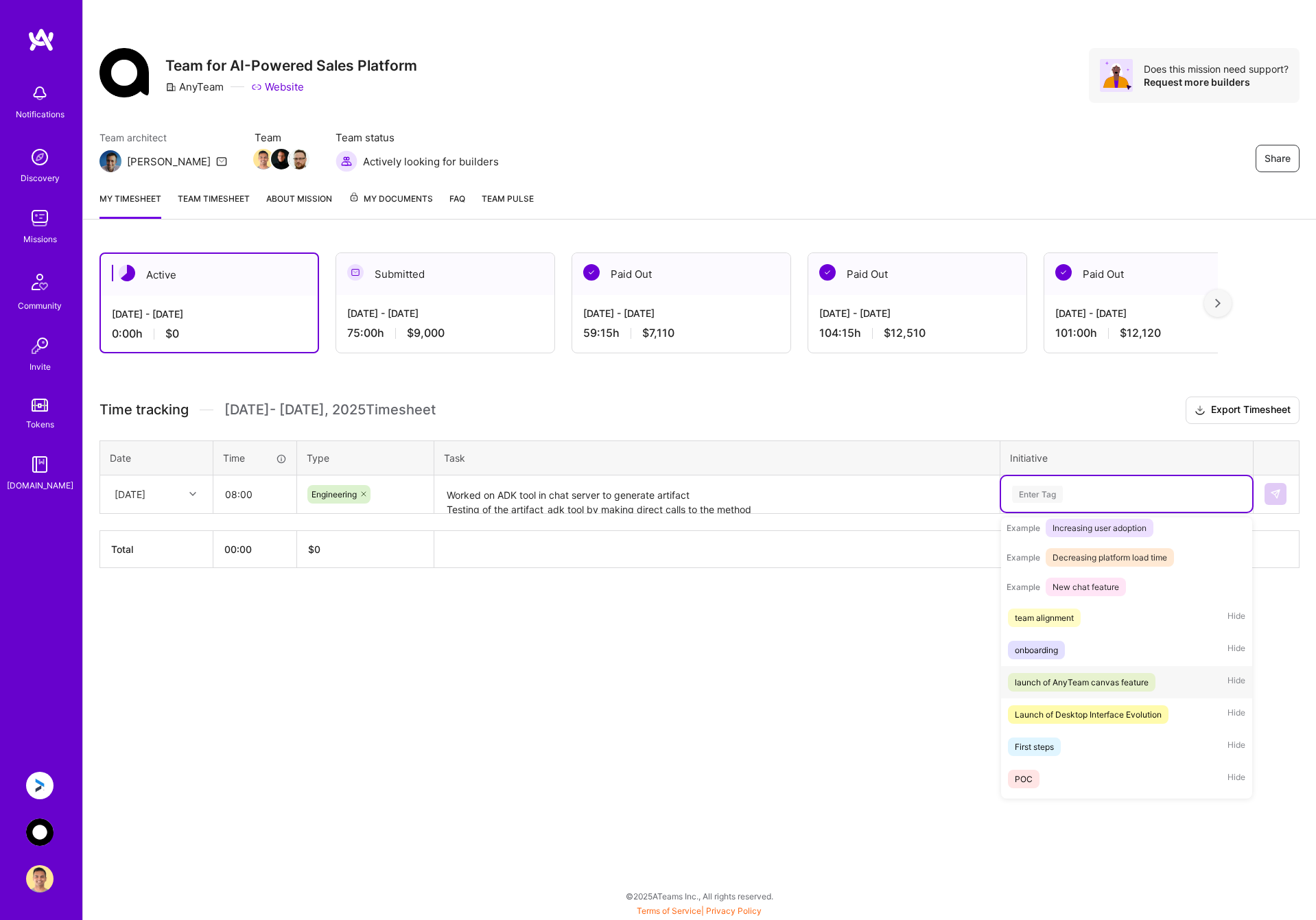
click at [1136, 690] on div "launch of AnyTeam canvas feature" at bounding box center [1082, 683] width 134 height 14
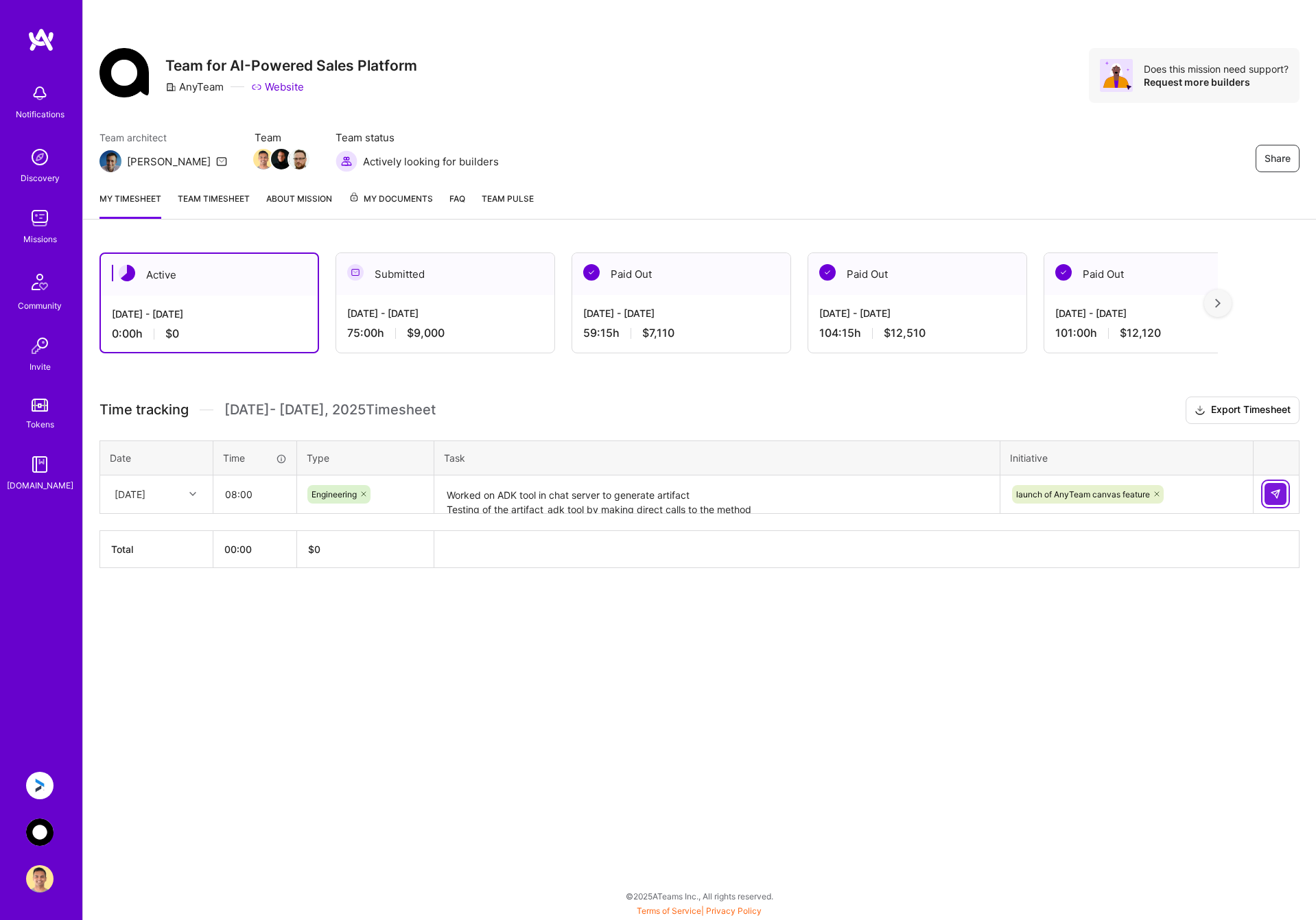
click at [1272, 501] on button at bounding box center [1275, 494] width 22 height 22
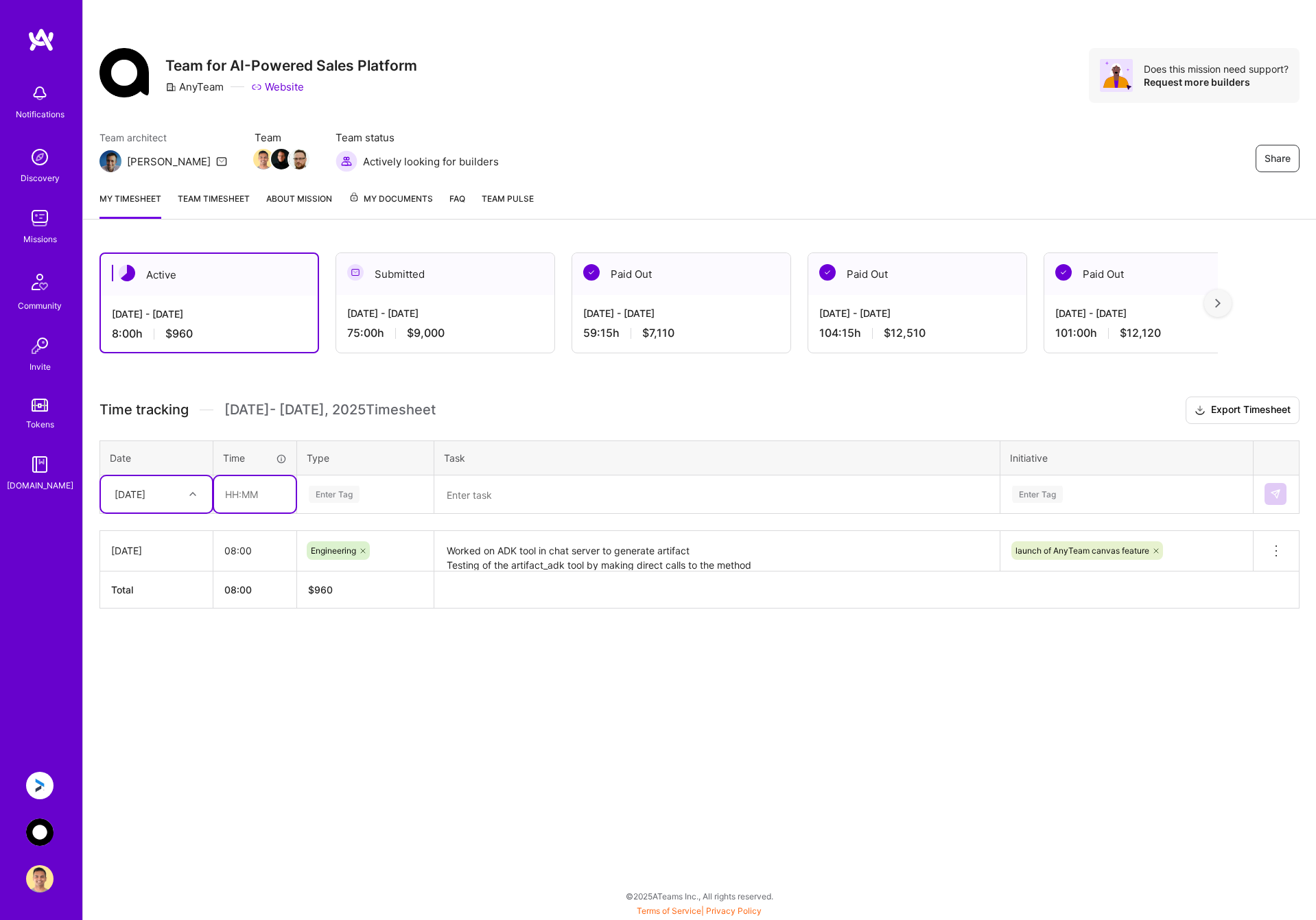
click at [257, 502] on input "text" at bounding box center [255, 494] width 82 height 37
type input "00:30"
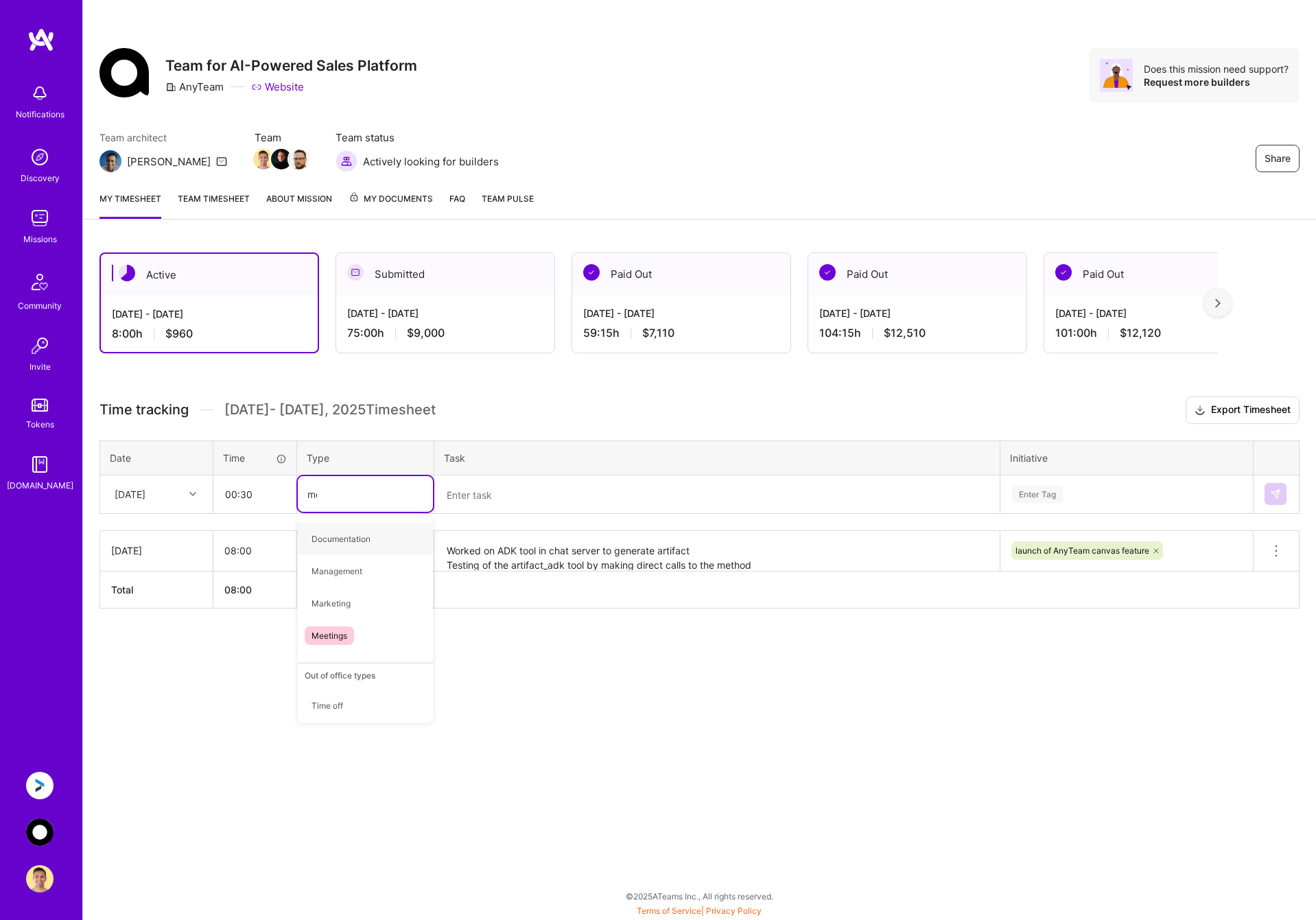
type input "mee"
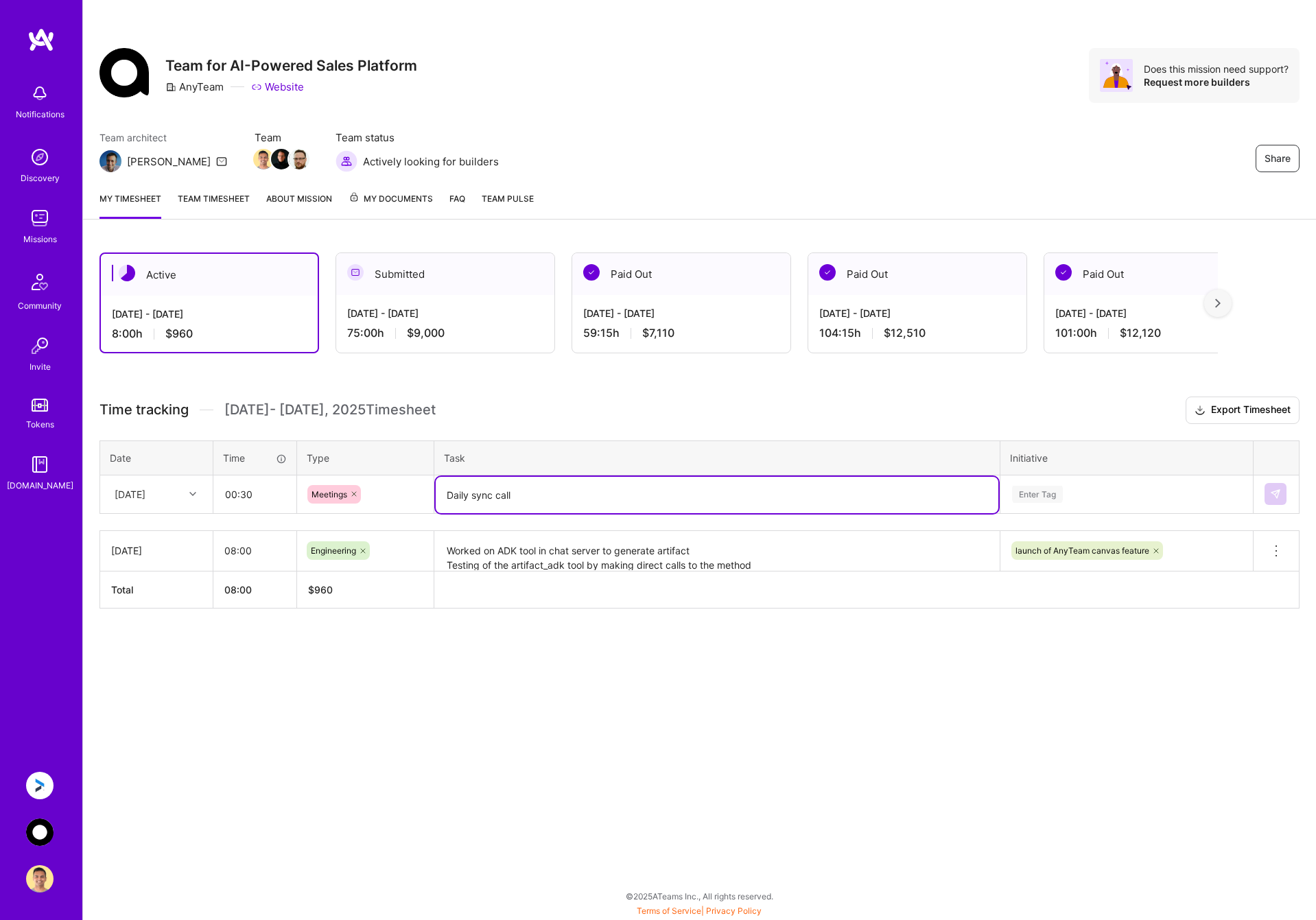
type textarea "Daily sync call"
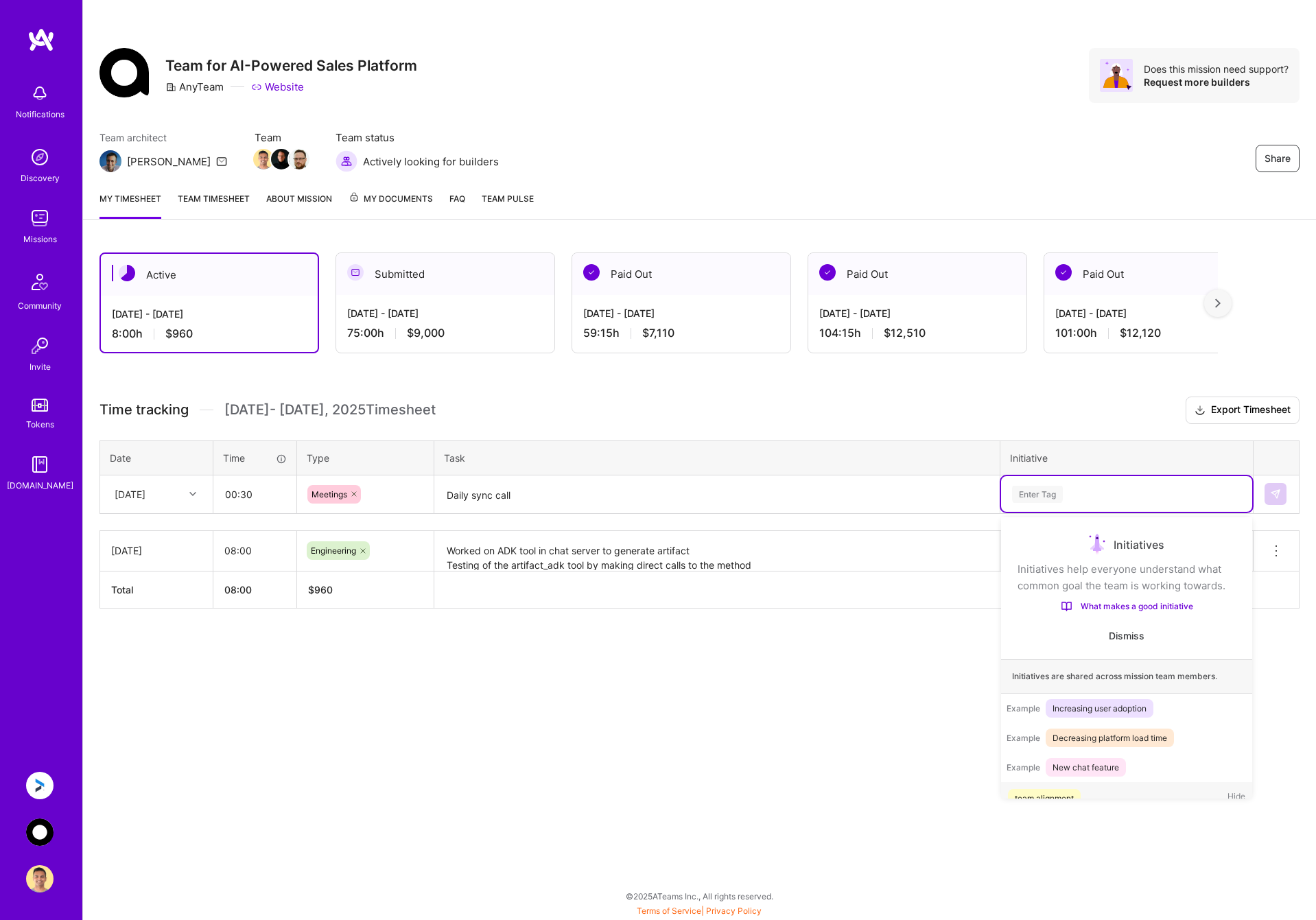
click at [1105, 492] on div "Enter Tag" at bounding box center [1126, 494] width 232 height 17
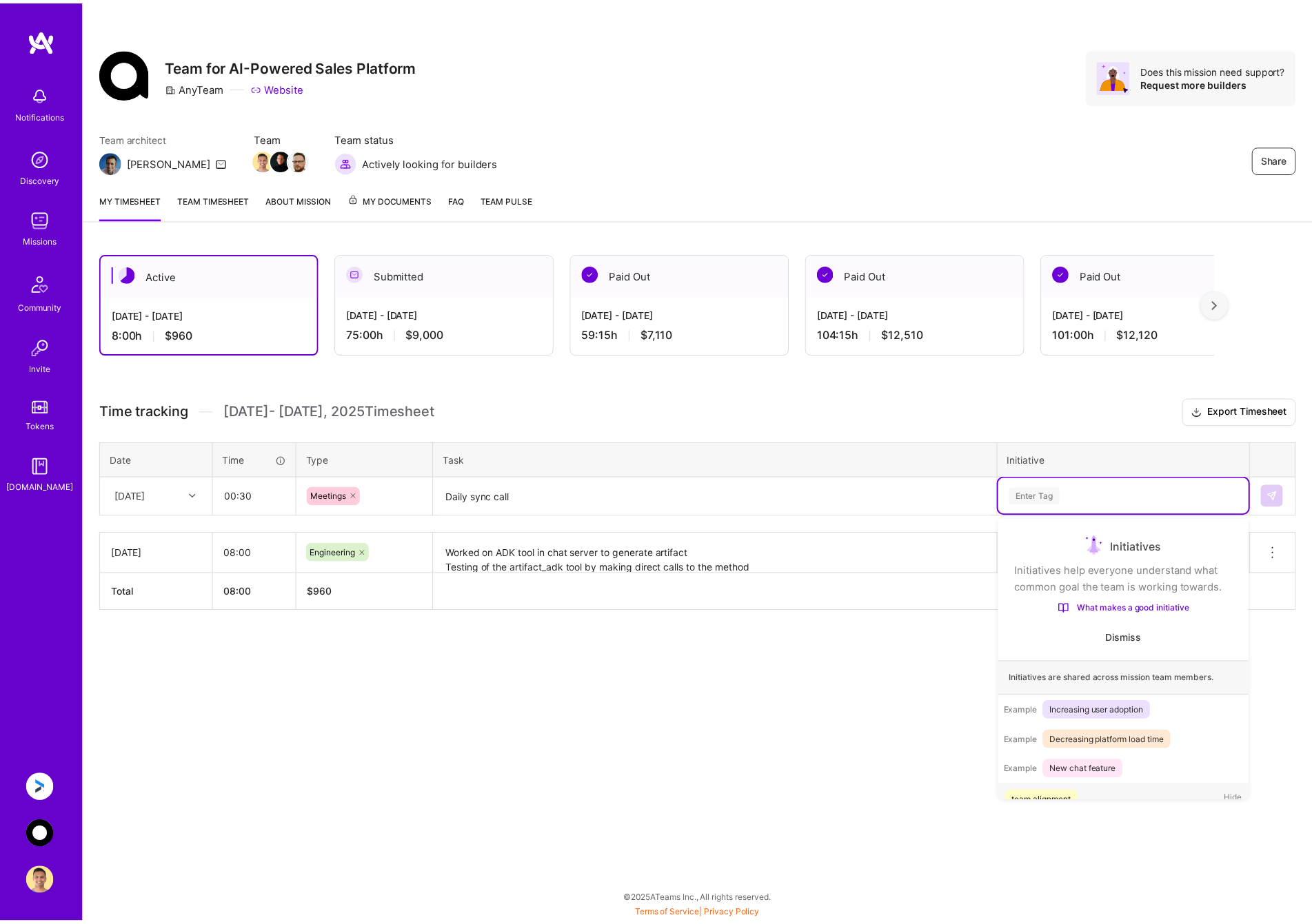
scroll to position [43, 0]
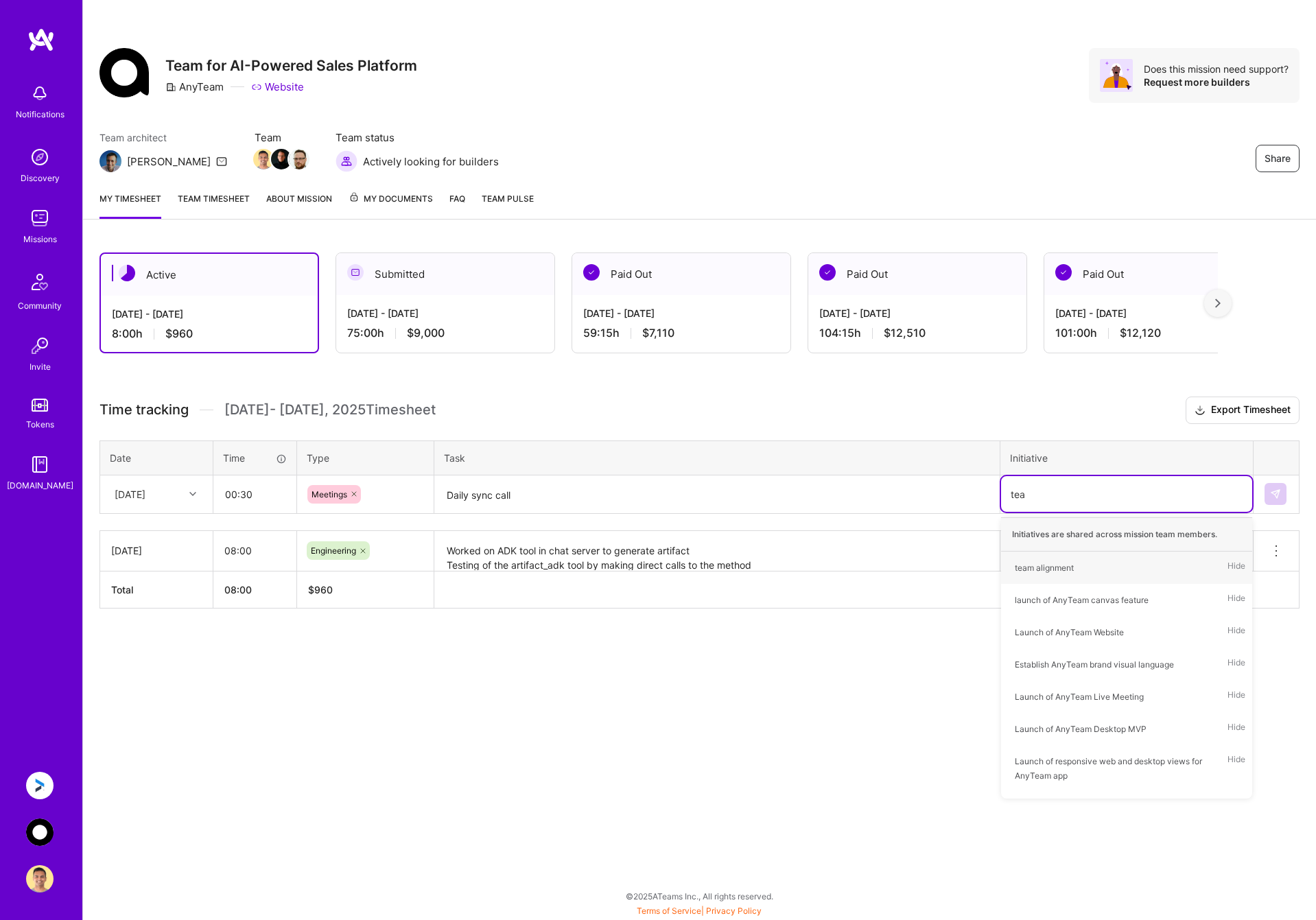
type input "team"
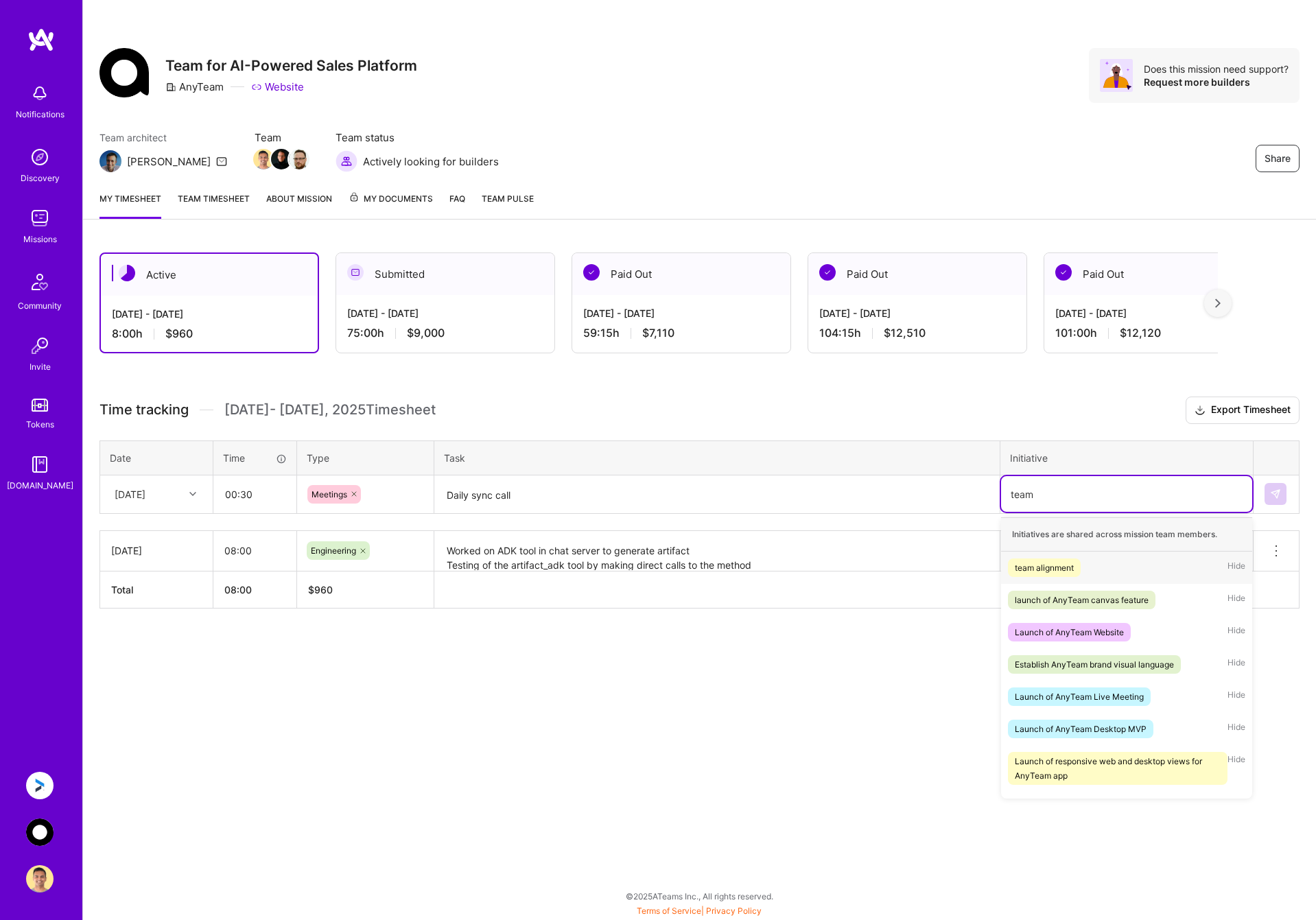
click at [1100, 569] on div "team alignment Hide" at bounding box center [1126, 568] width 251 height 32
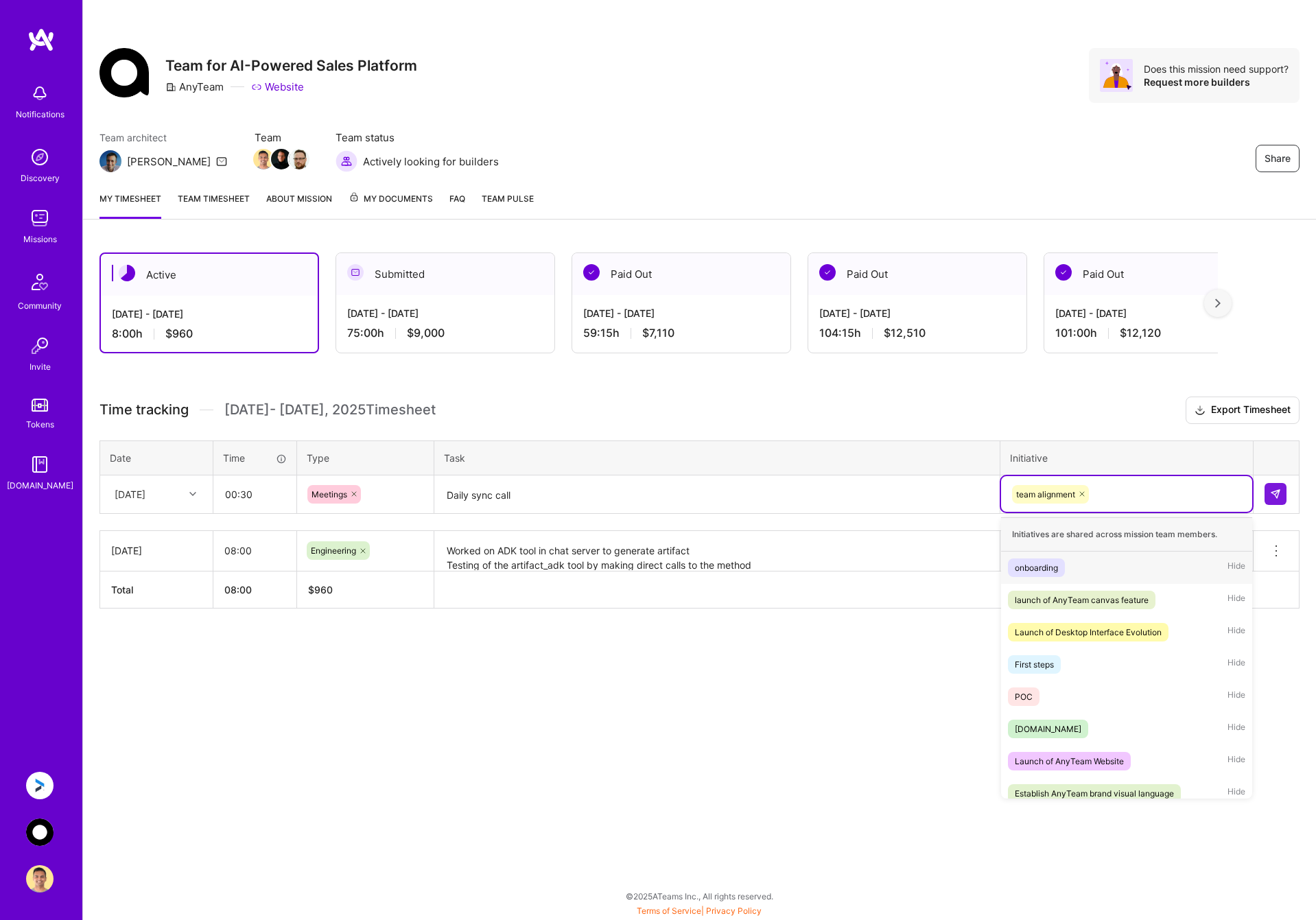
click at [1138, 492] on div "team alignment" at bounding box center [1126, 495] width 232 height 22
click at [1125, 598] on div "launch of AnyTeam canvas feature" at bounding box center [1082, 600] width 134 height 14
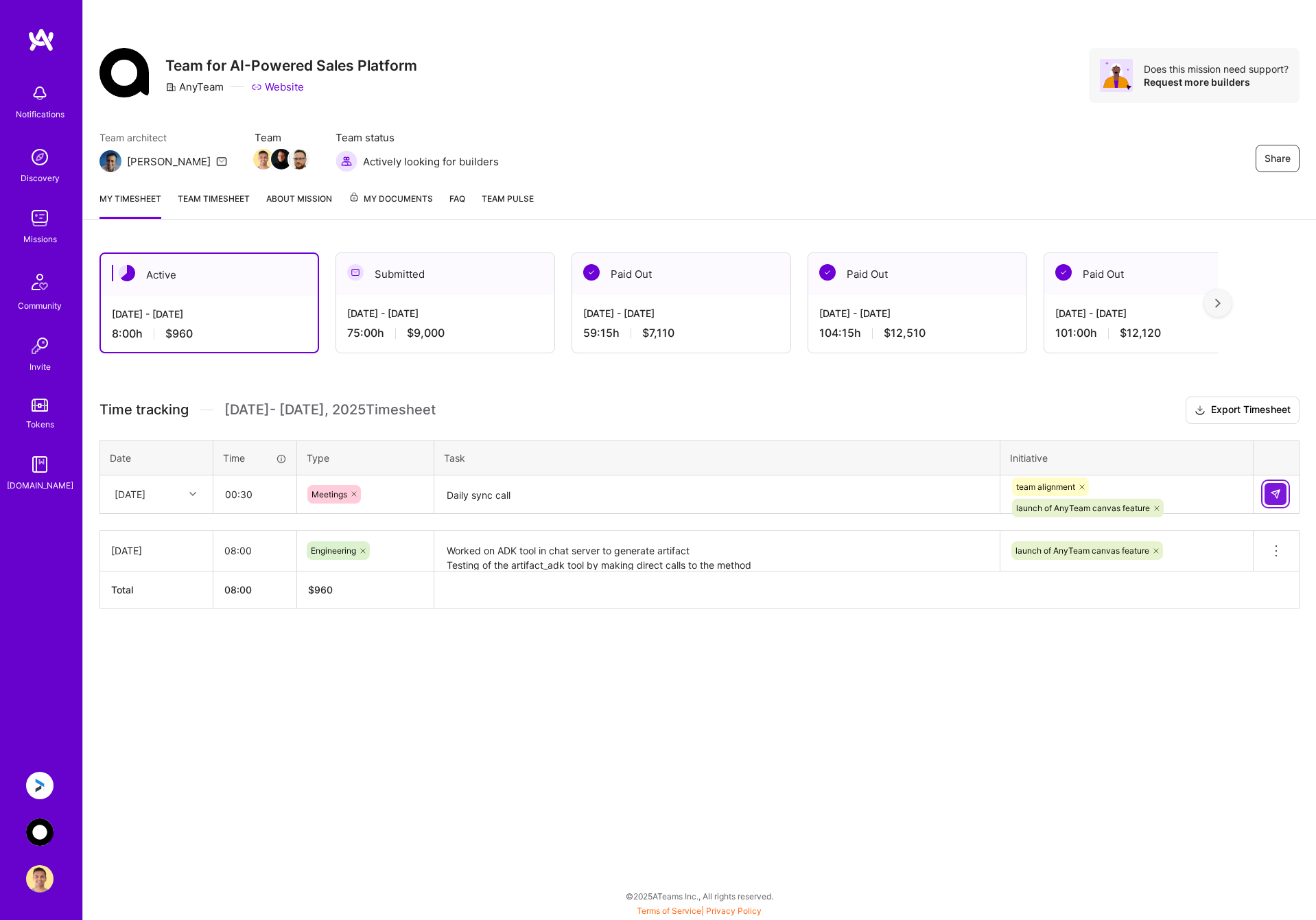
click at [1276, 495] on img at bounding box center [1275, 493] width 11 height 11
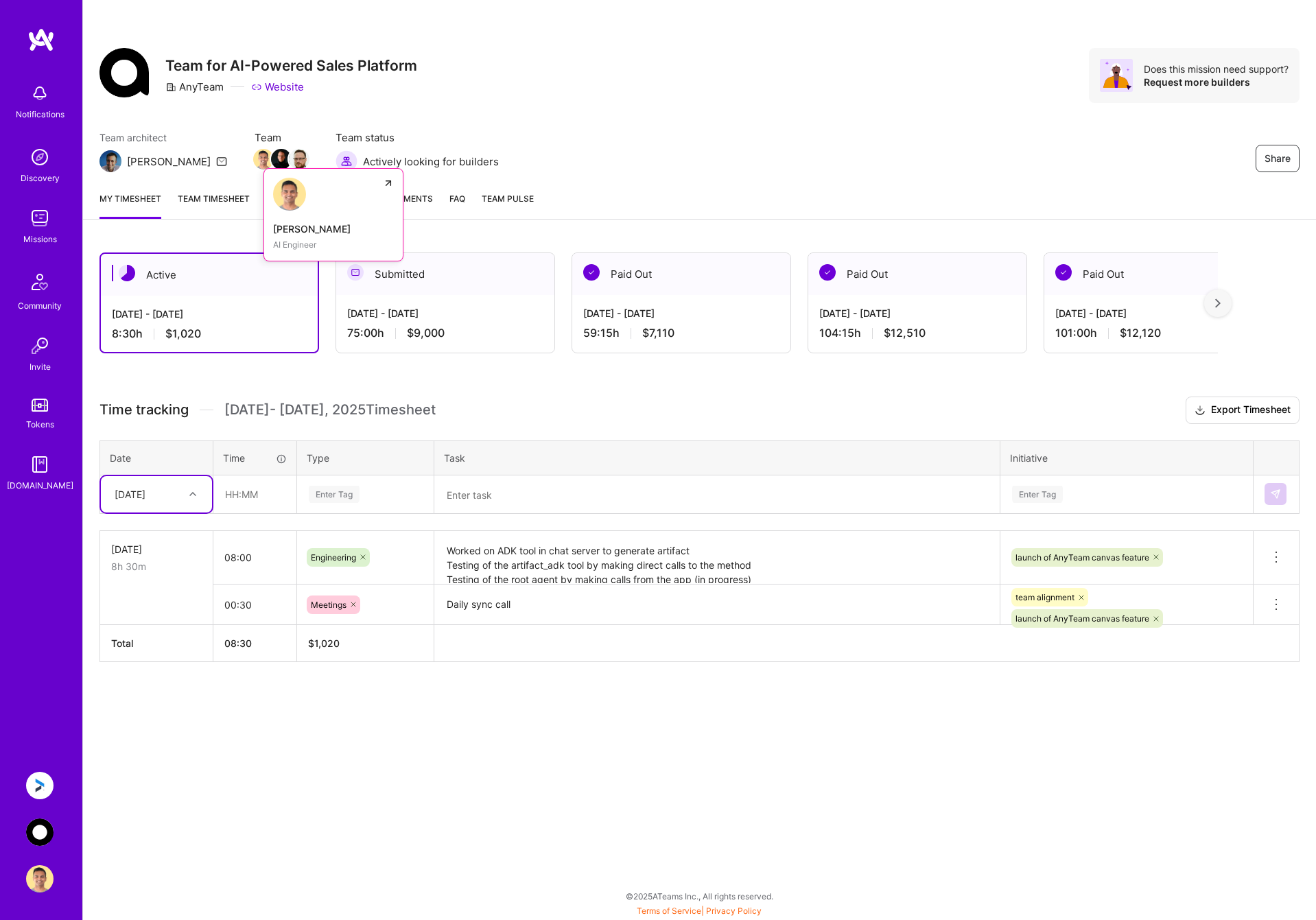
click at [263, 189] on link "[PERSON_NAME] AI Engineer" at bounding box center [333, 215] width 140 height 94
click at [219, 210] on link "Team timesheet" at bounding box center [214, 205] width 72 height 27
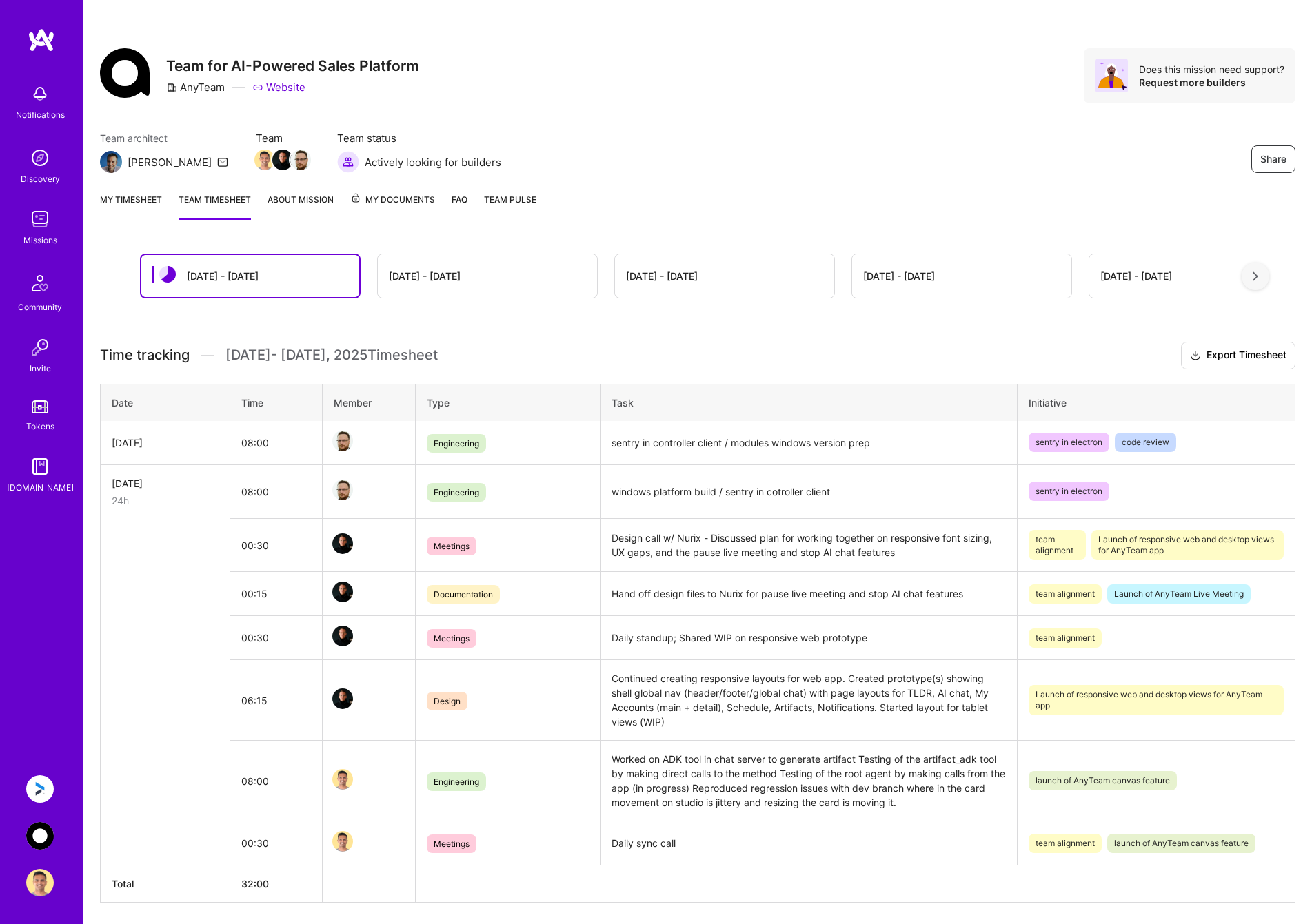
scroll to position [46, 0]
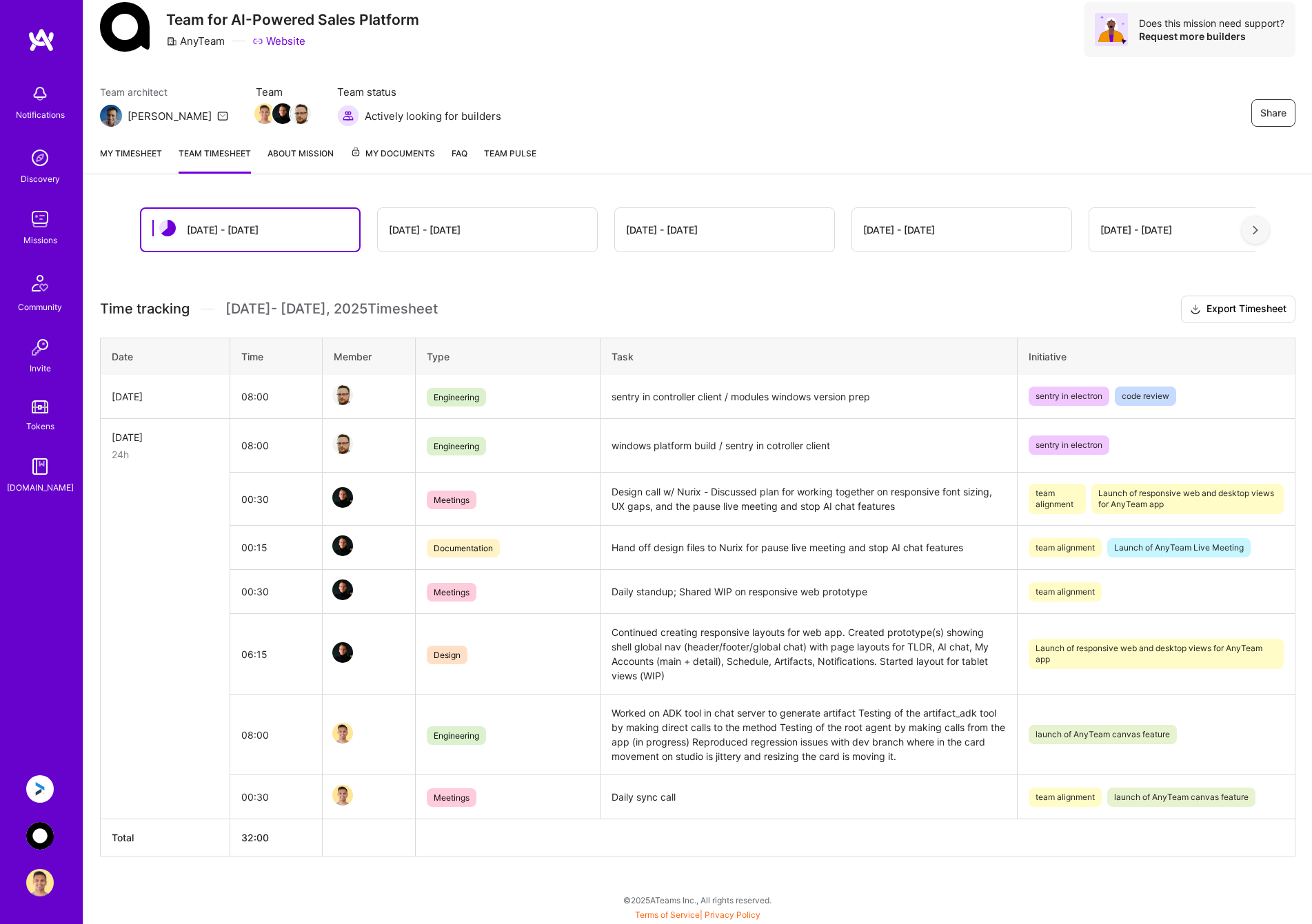
click at [142, 154] on link "My timesheet" at bounding box center [131, 160] width 62 height 27
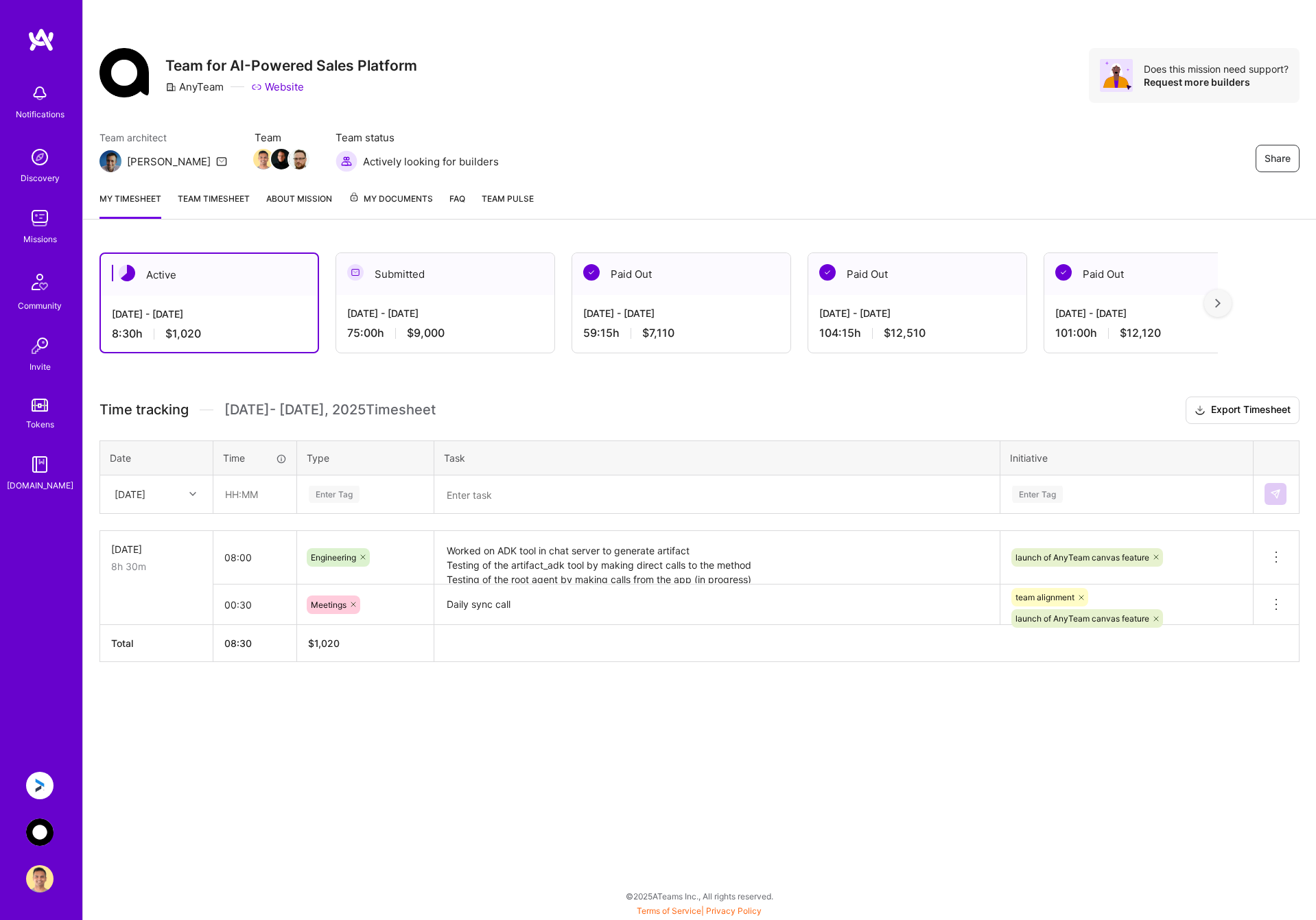
click at [716, 552] on textarea "Worked on ADK tool in chat server to generate artifact Testing of the artifact_…" at bounding box center [717, 558] width 562 height 52
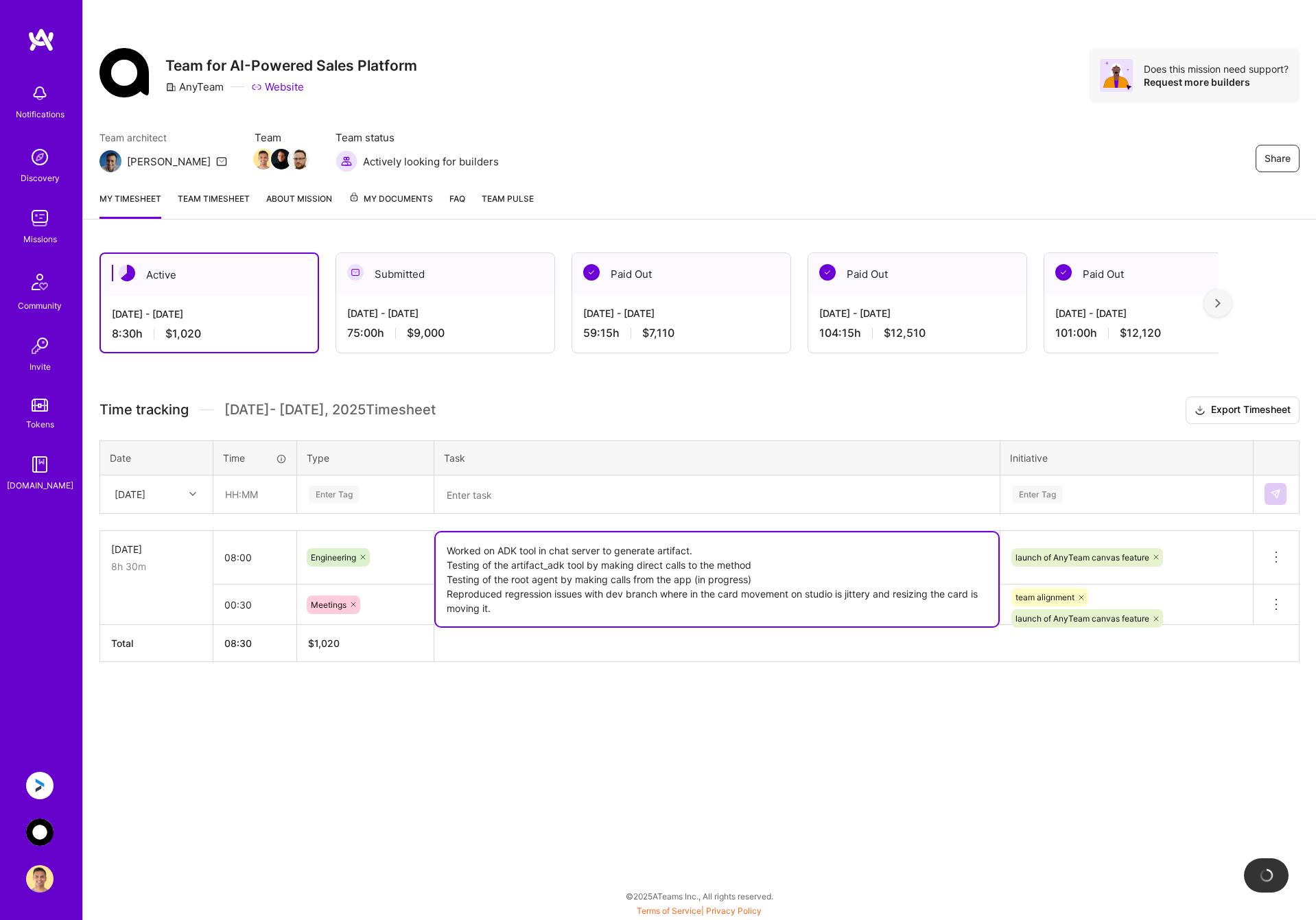
click at [792, 566] on textarea "Worked on ADK tool in chat server to generate artifact. Testing of the artifact…" at bounding box center [717, 579] width 562 height 94
click at [774, 578] on textarea "Worked on ADK tool in chat server to generate artifact. Testing of the artifact…" at bounding box center [717, 579] width 562 height 94
type textarea "Worked on ADK tool in chat server to generate artifact. Testing of the artifact…"
click at [472, 713] on div "Active [DATE] - [DATE] 8:30 h $1,020 Submitted [DATE] - [DATE] 75:00 h $9,000 P…" at bounding box center [699, 483] width 1233 height 493
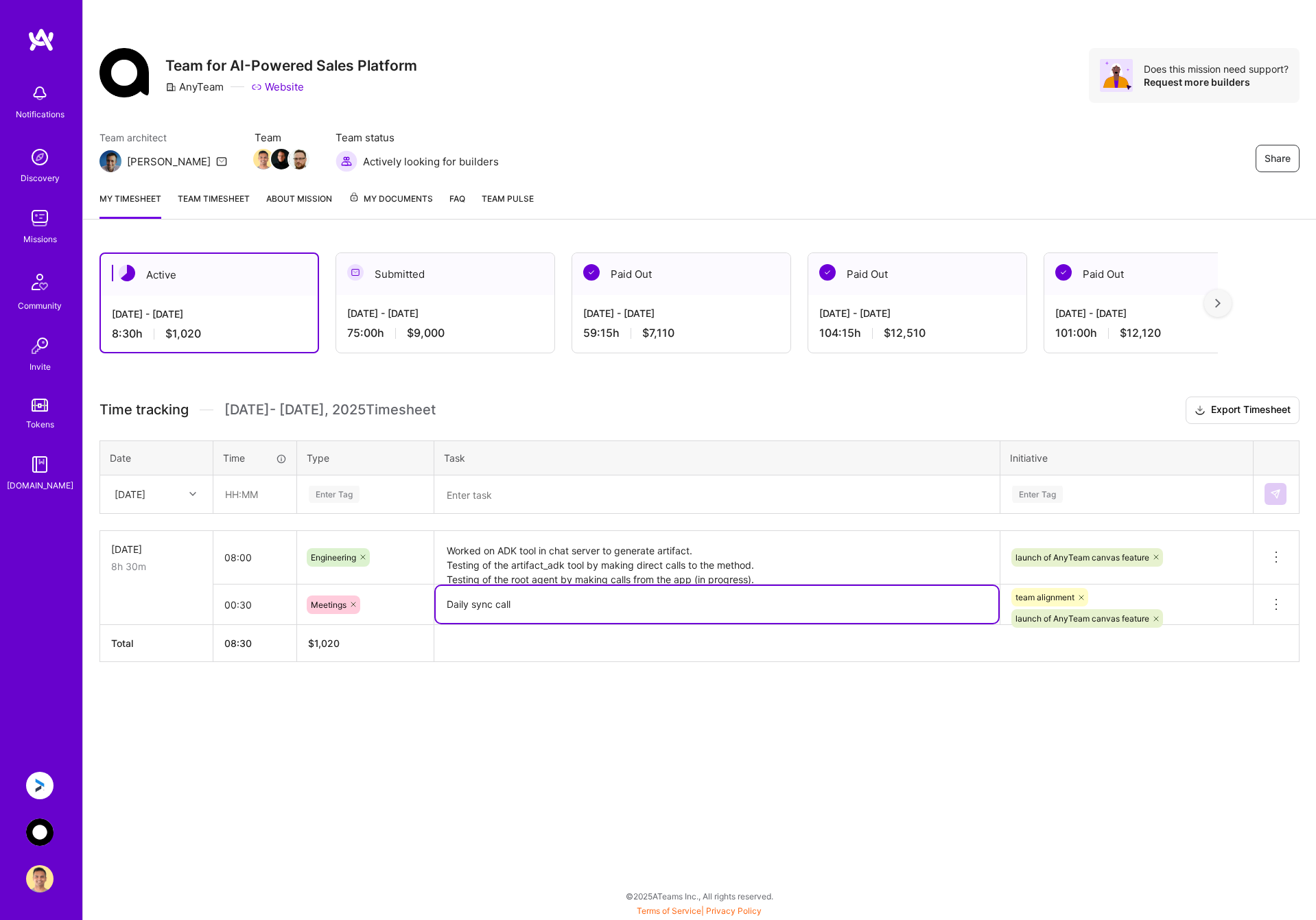
click at [534, 598] on textarea "Daily sync call" at bounding box center [717, 605] width 562 height 37
type textarea "Daily sync call."
click at [649, 733] on div "Share Team for AI-Powered Sales Platform AnyTeam Website Does this mission need…" at bounding box center [698, 460] width 1233 height 920
